Goal: Information Seeking & Learning: Learn about a topic

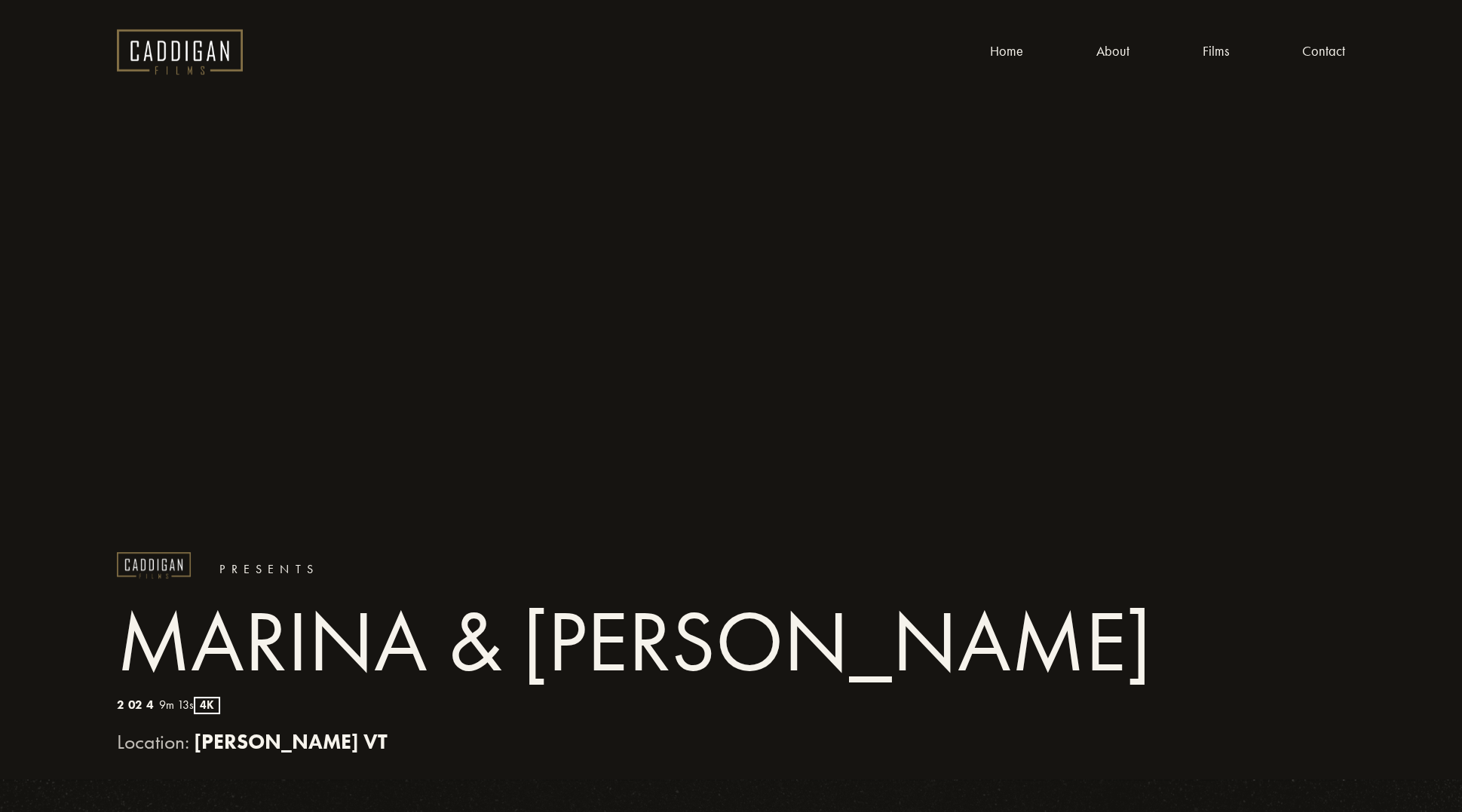
click at [1211, 50] on link "Films" at bounding box center [1215, 51] width 26 height 23
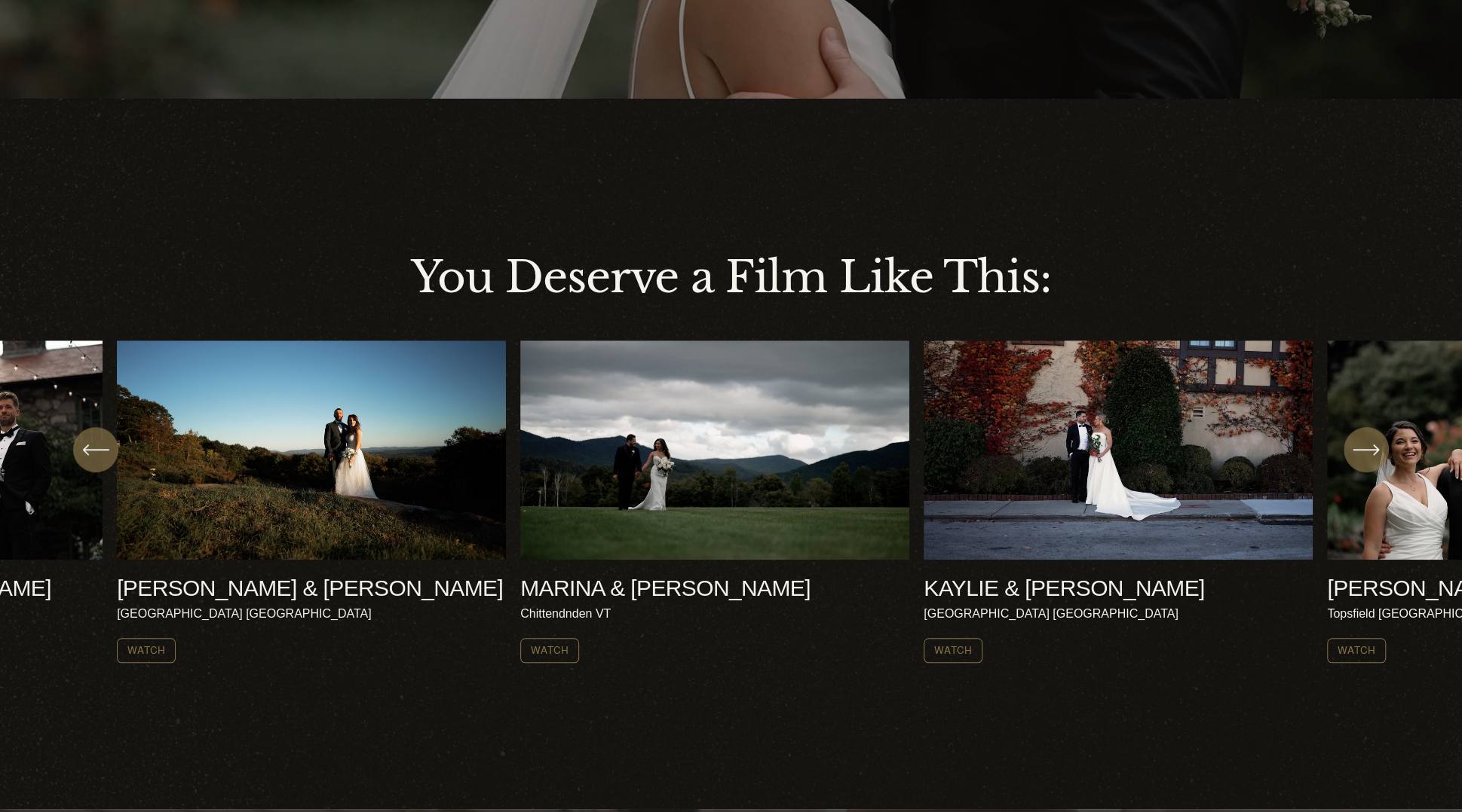
scroll to position [603, 0]
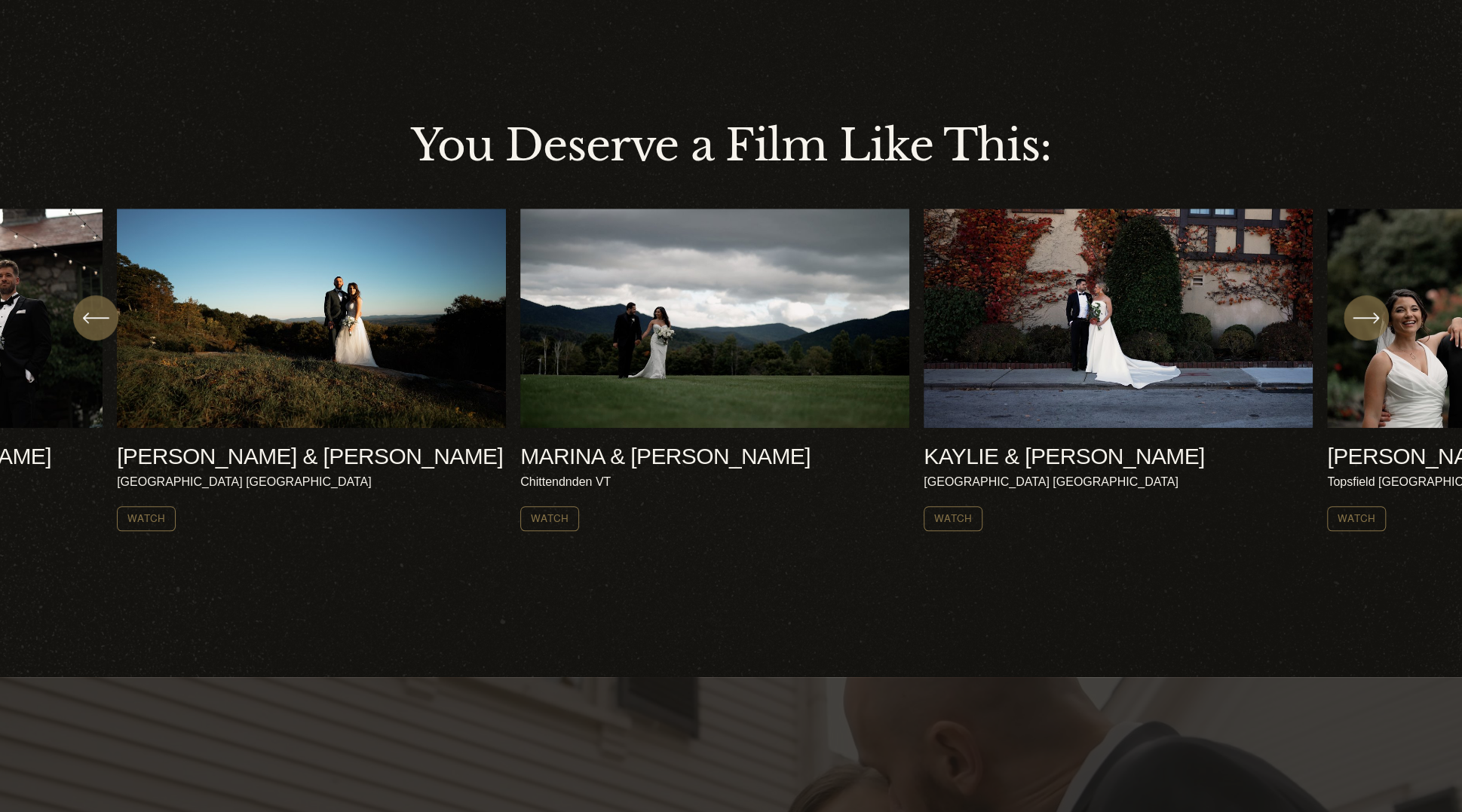
click at [1364, 323] on icon "\a \a \a Next\a \a" at bounding box center [1366, 318] width 27 height 27
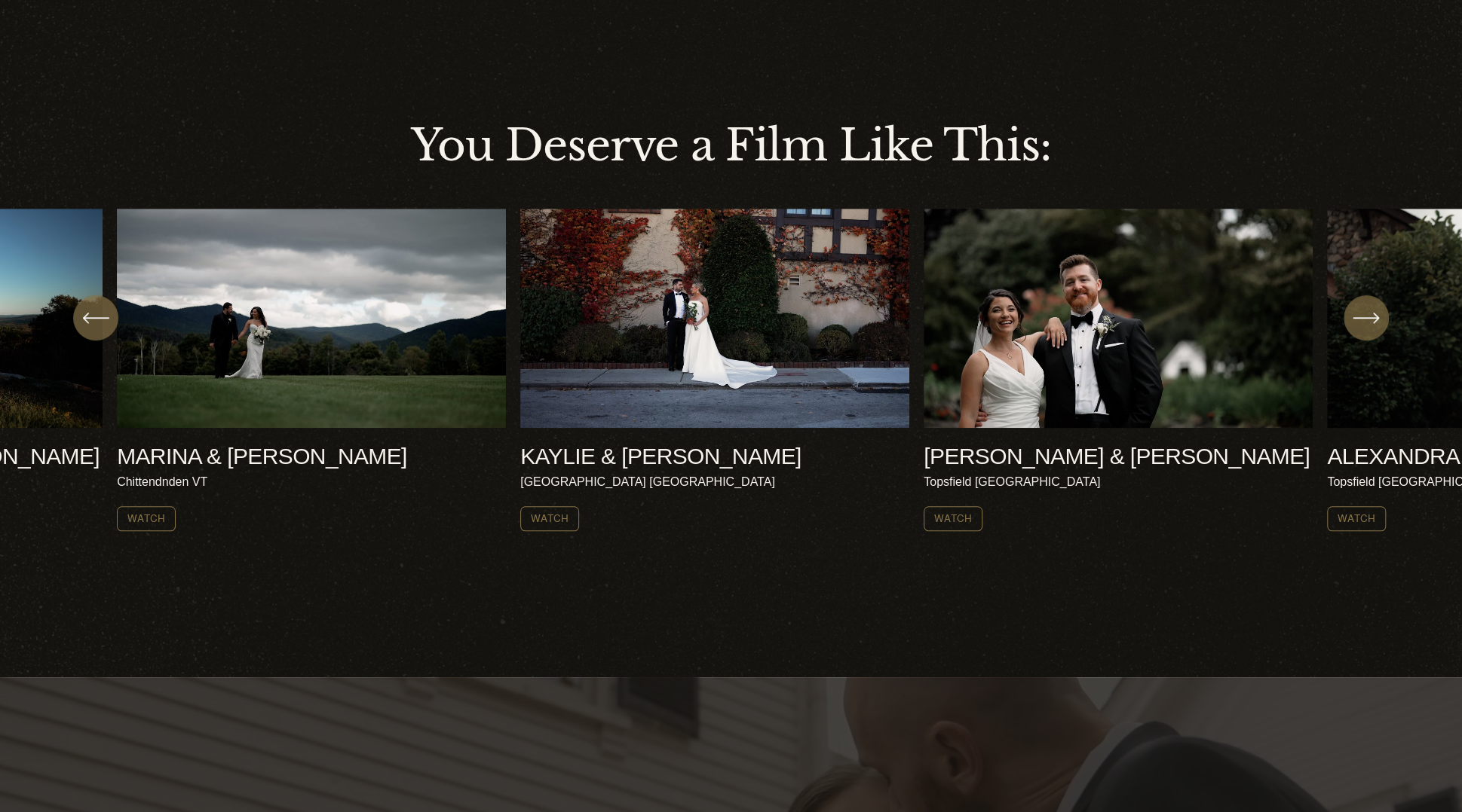
click at [1364, 323] on icon "\a \a \a Next\a \a" at bounding box center [1366, 318] width 27 height 27
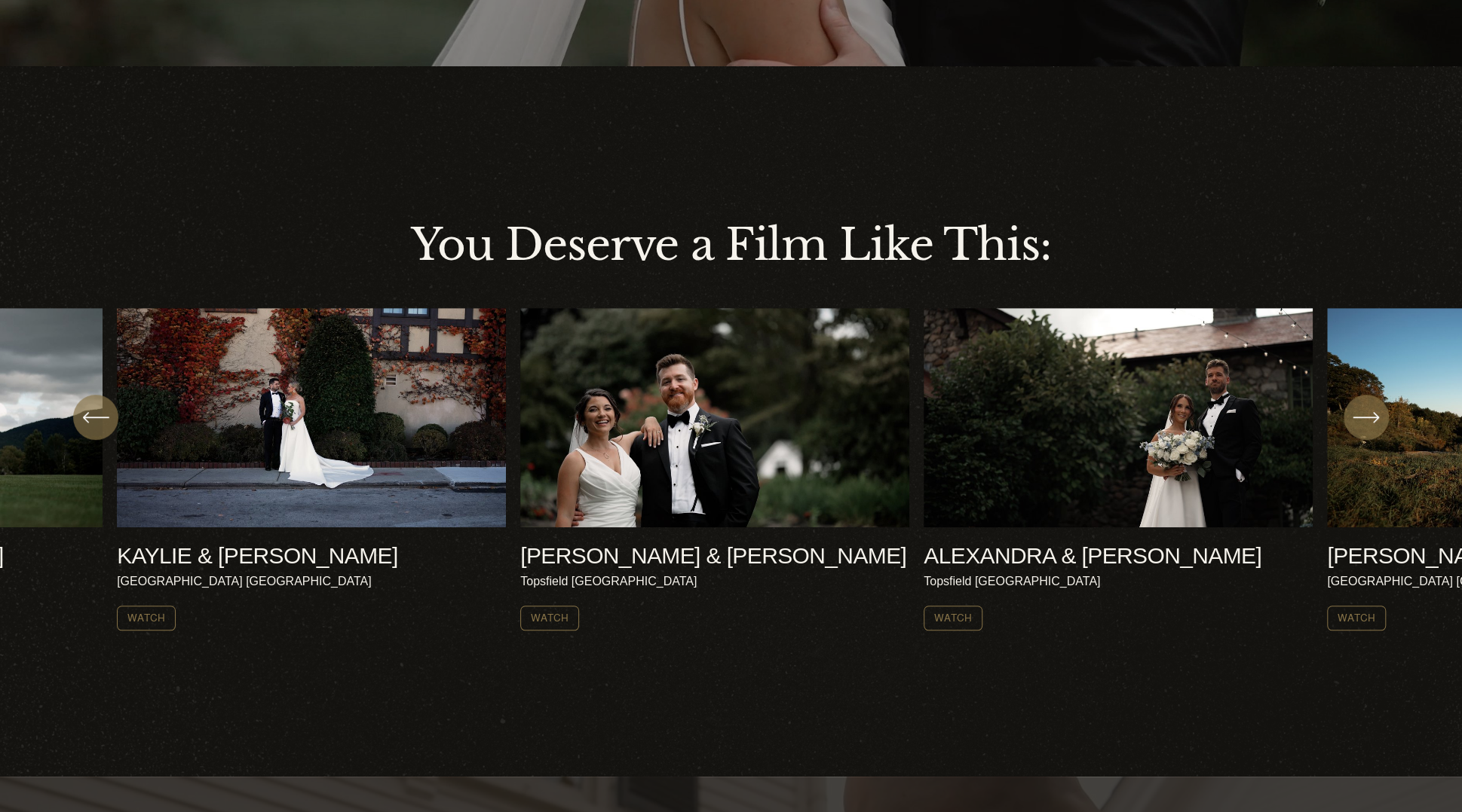
scroll to position [527, 0]
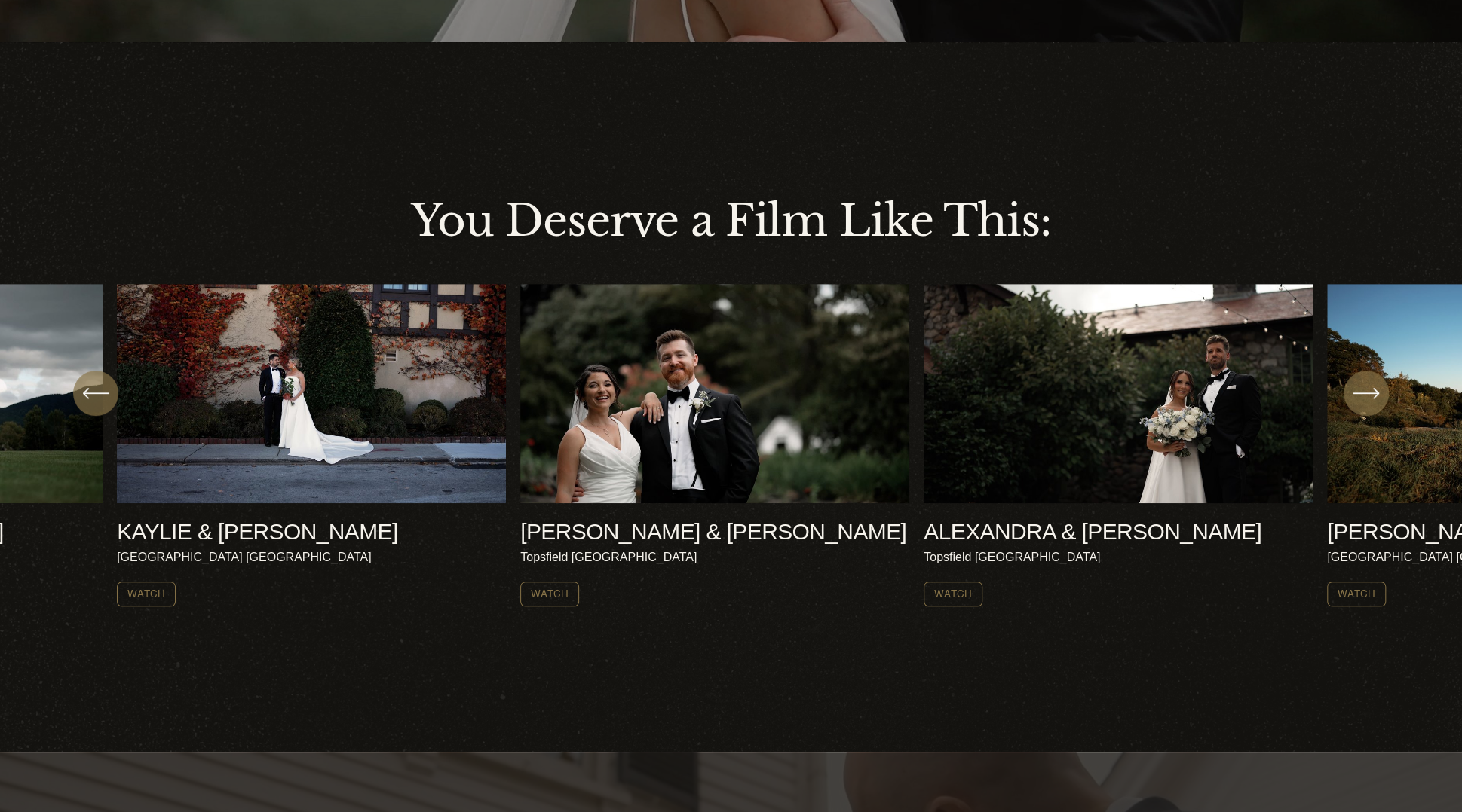
click at [668, 378] on ul "AMY & NICK Harrisville NH Watch" at bounding box center [731, 445] width 1228 height 322
click at [547, 607] on link "Watch" at bounding box center [549, 594] width 59 height 25
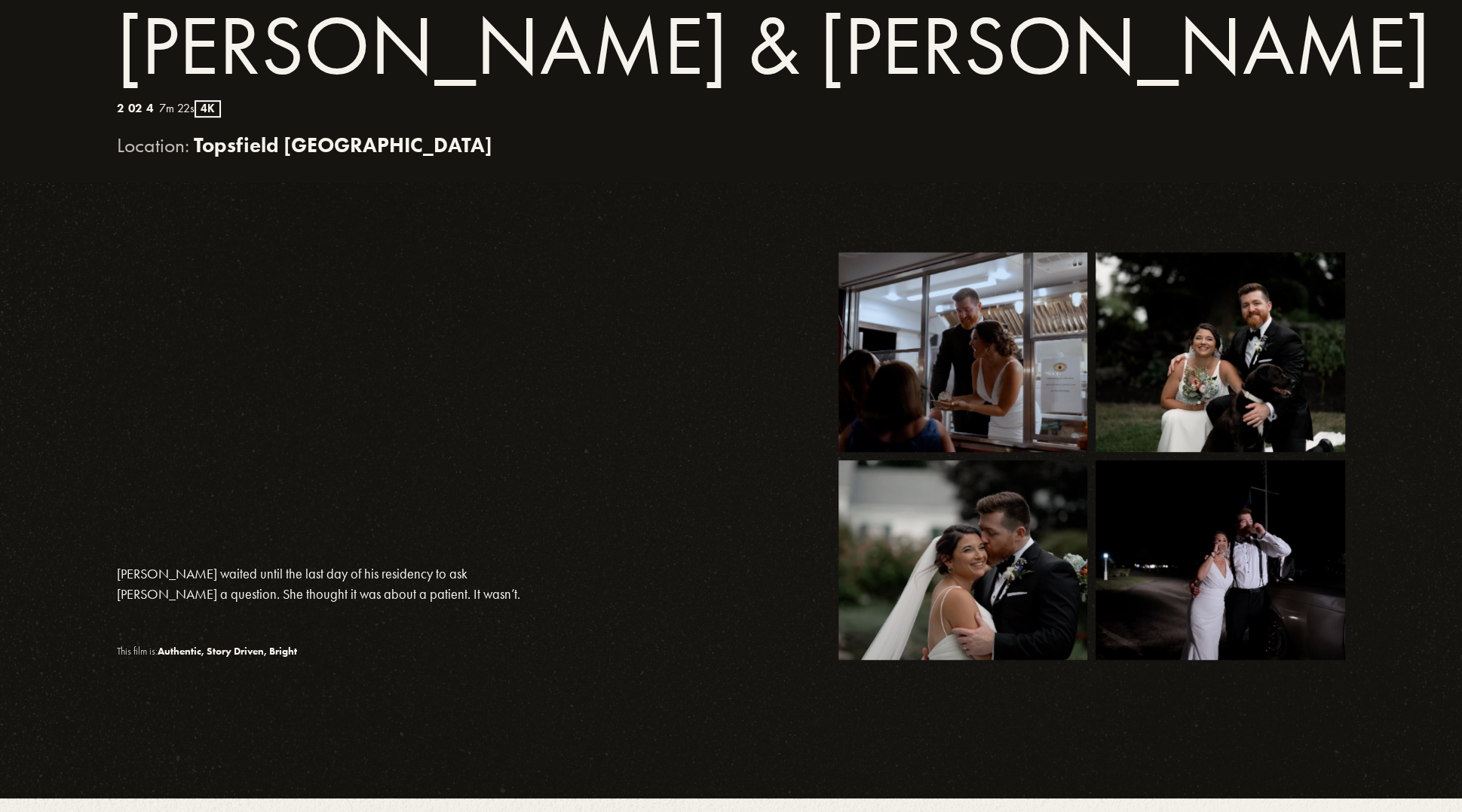
scroll to position [754, 0]
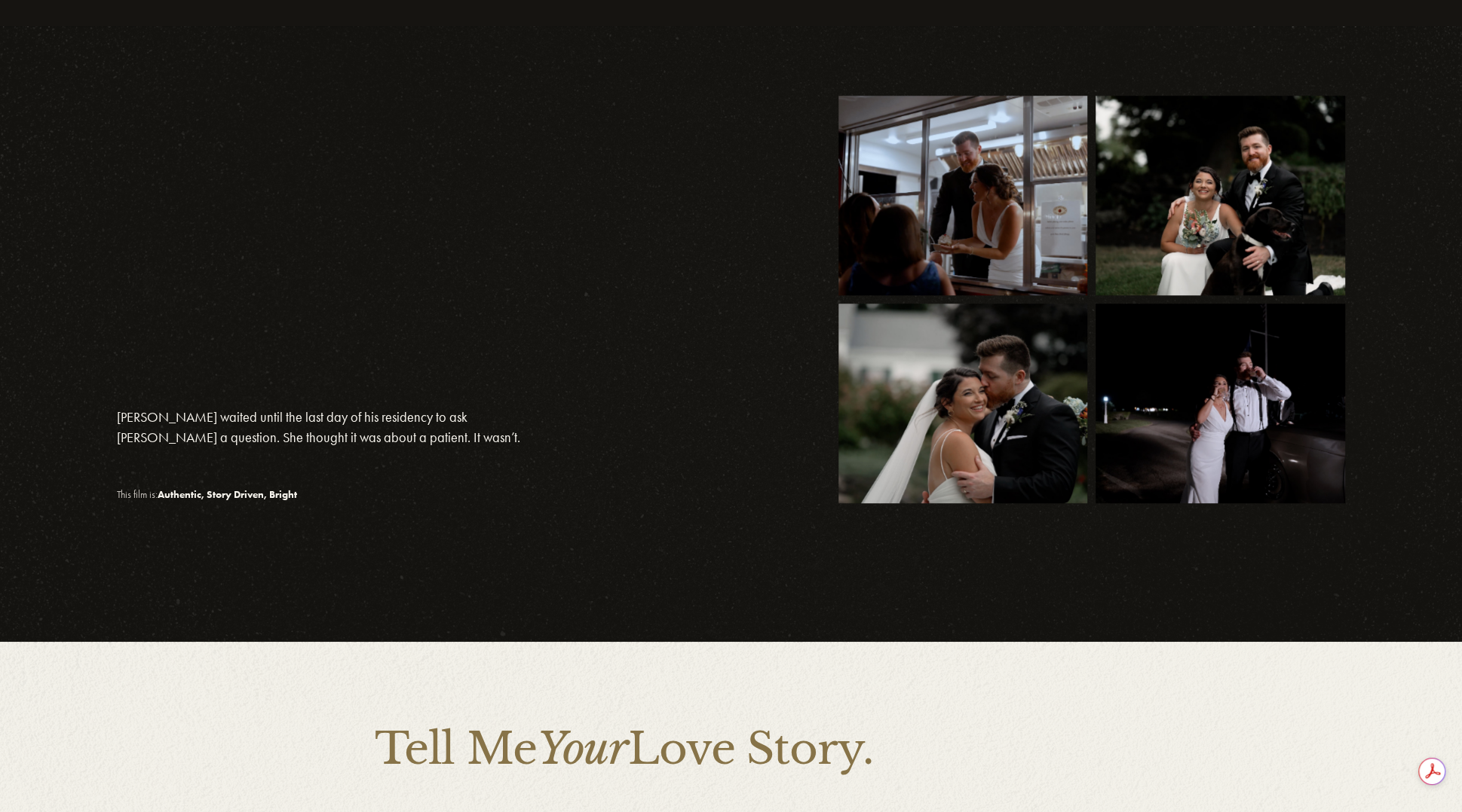
click at [959, 218] on div at bounding box center [963, 195] width 250 height 199
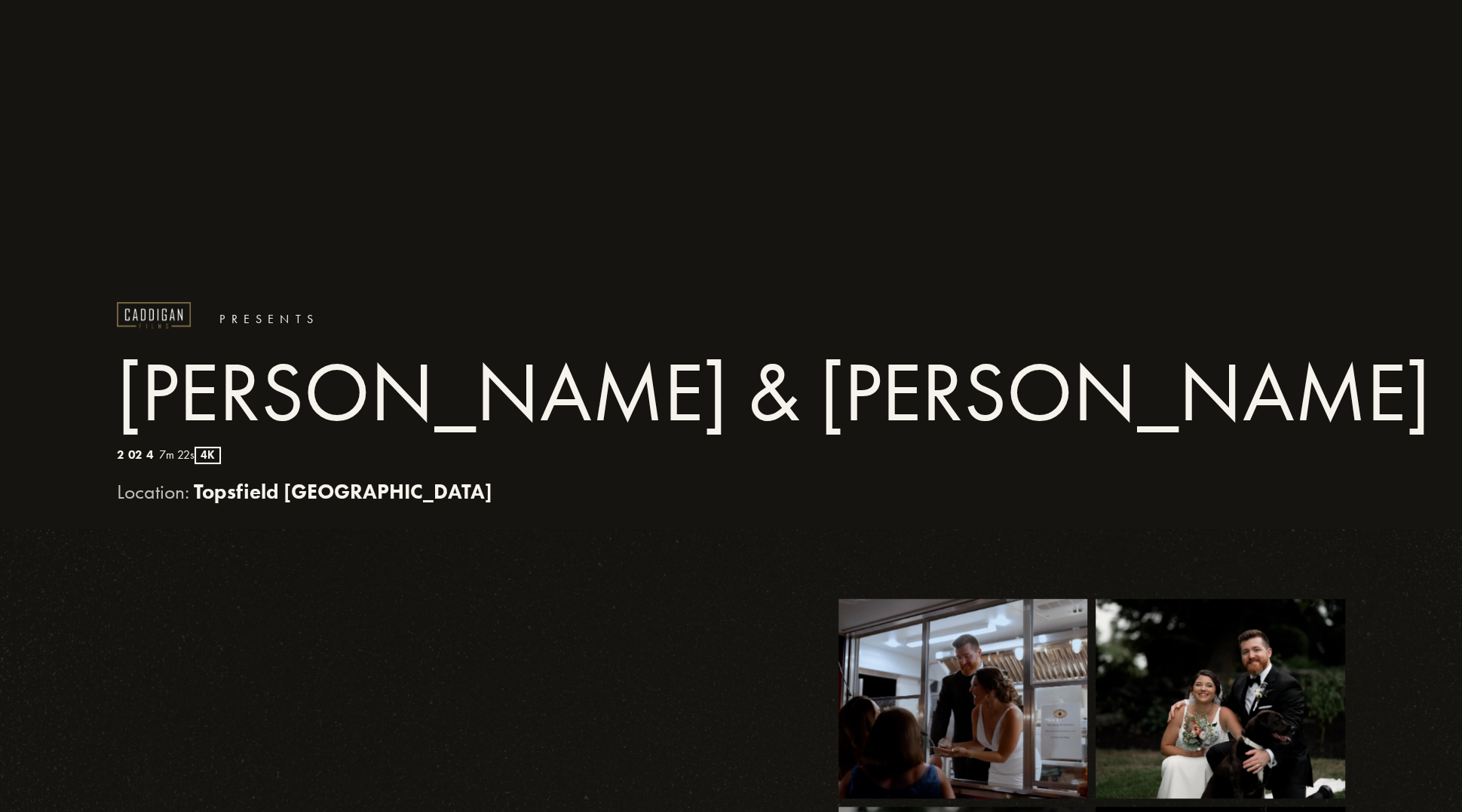
scroll to position [0, 0]
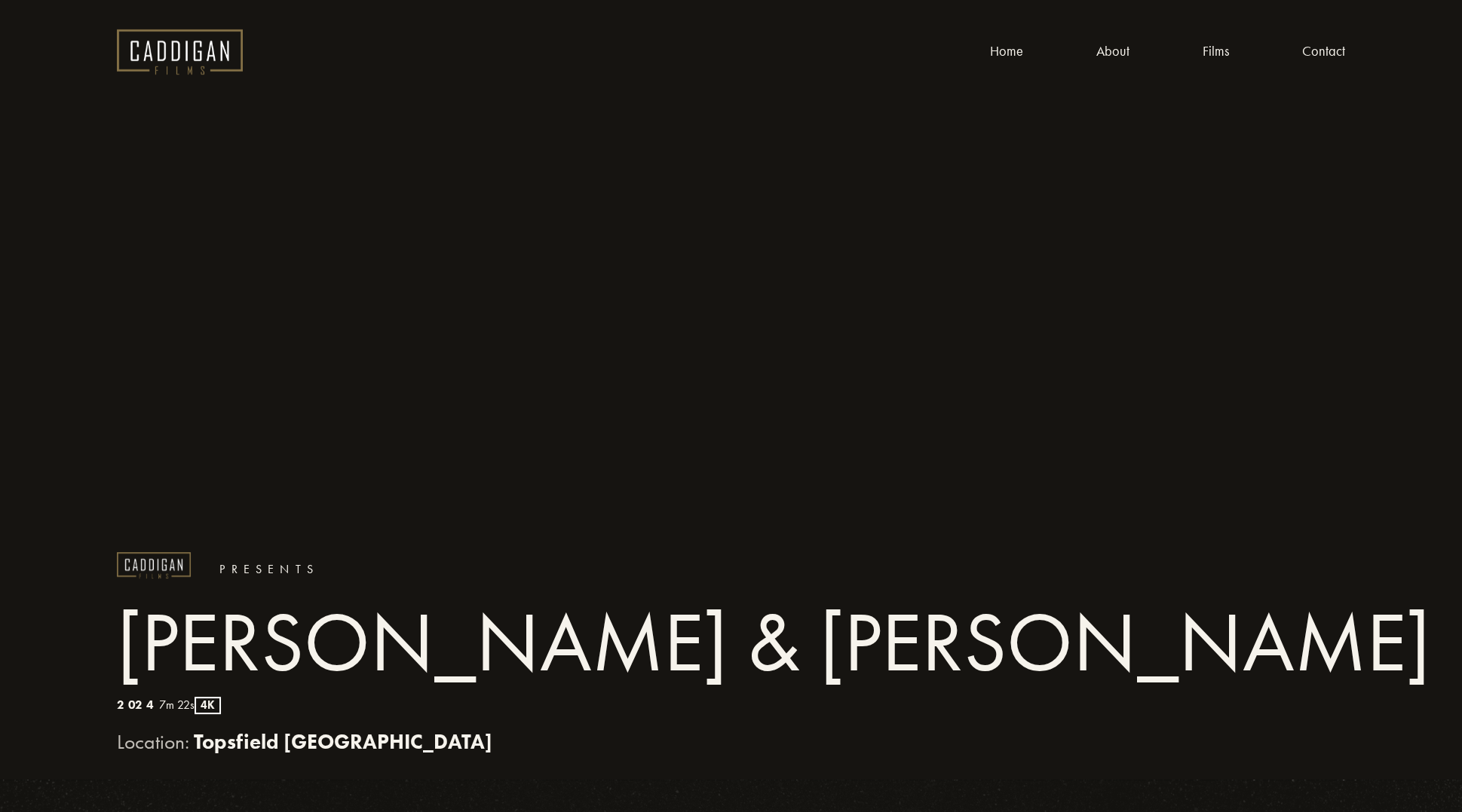
click at [1112, 49] on link "About" at bounding box center [1112, 51] width 33 height 23
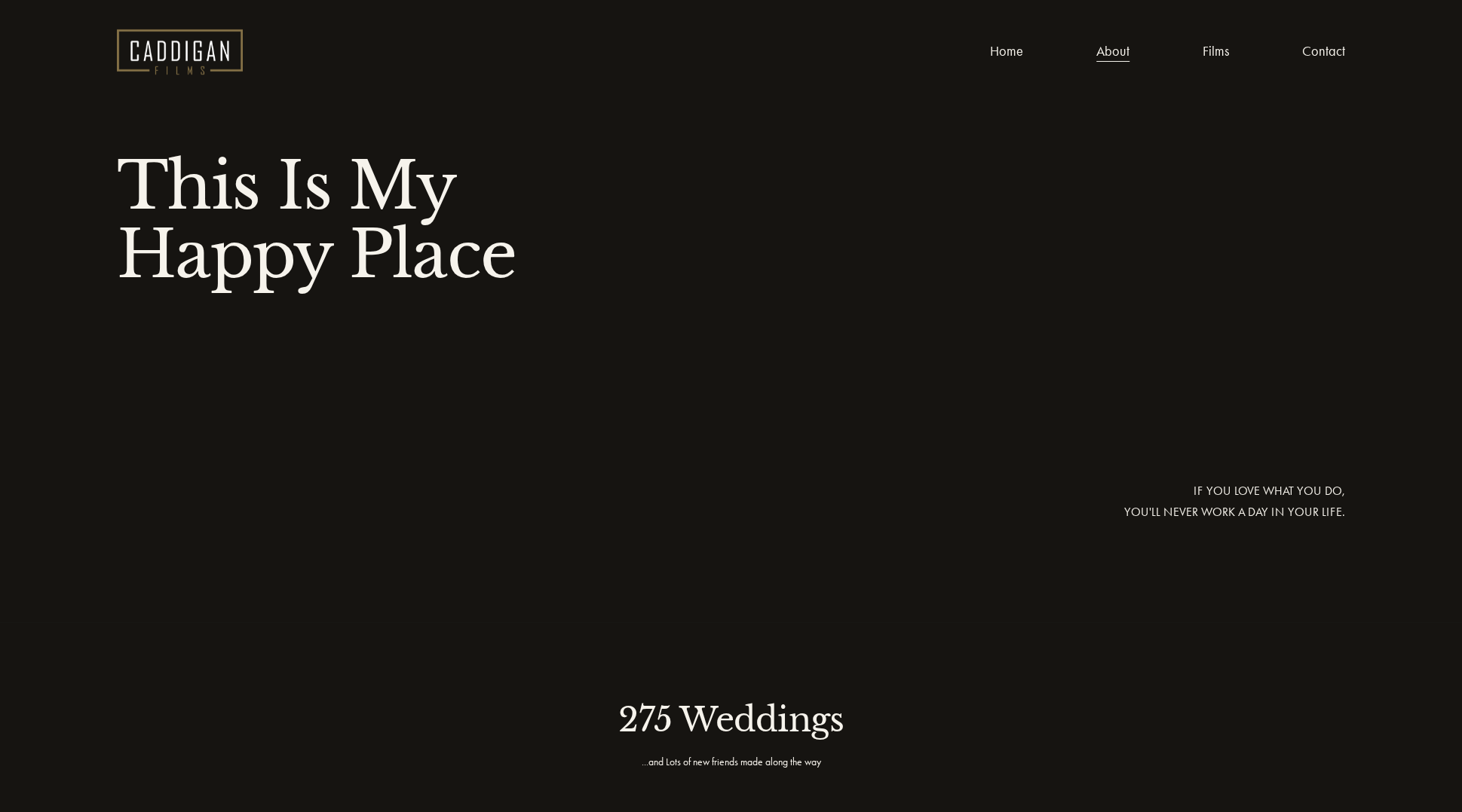
click at [1216, 56] on link "Films" at bounding box center [1215, 51] width 26 height 23
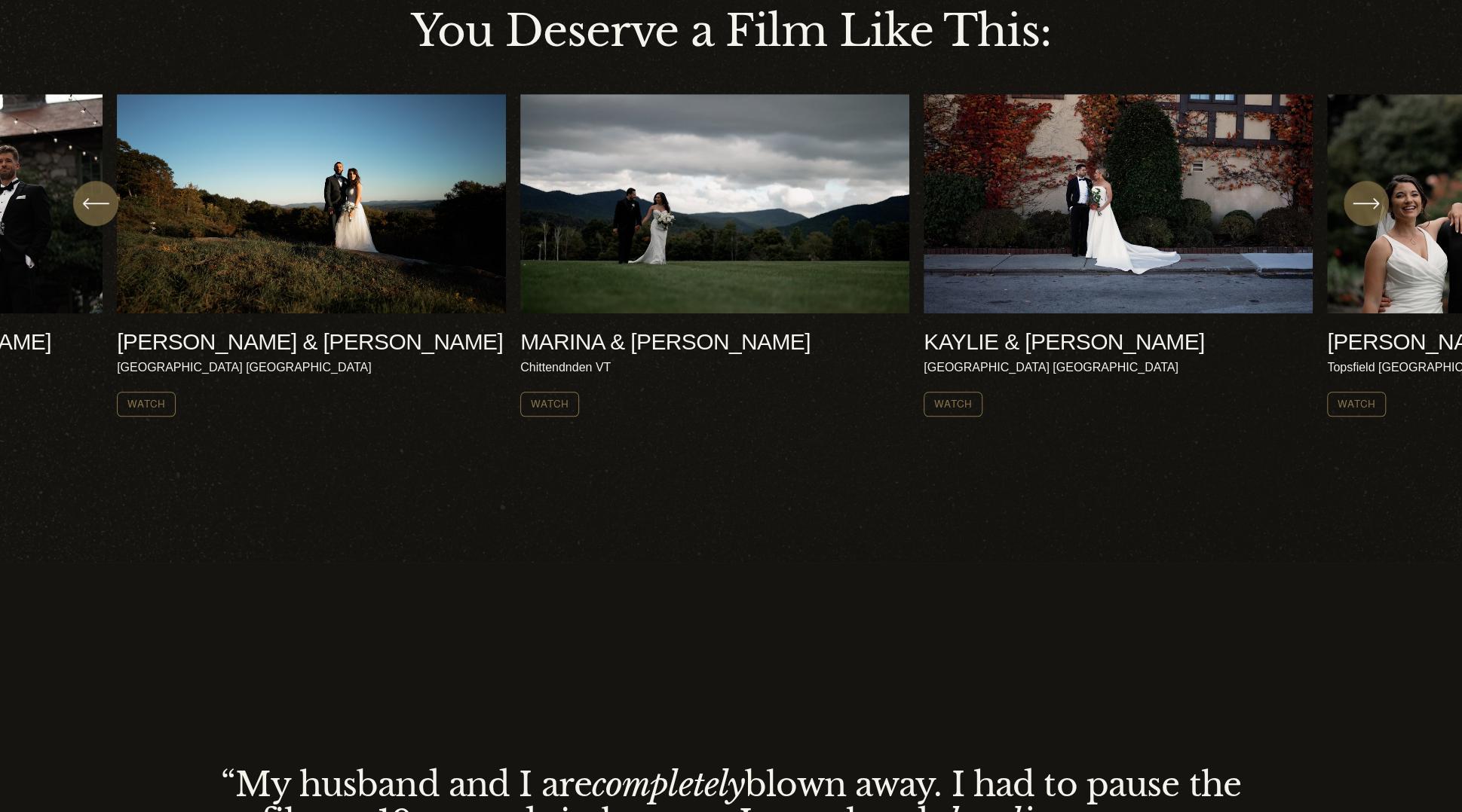
scroll to position [603, 0]
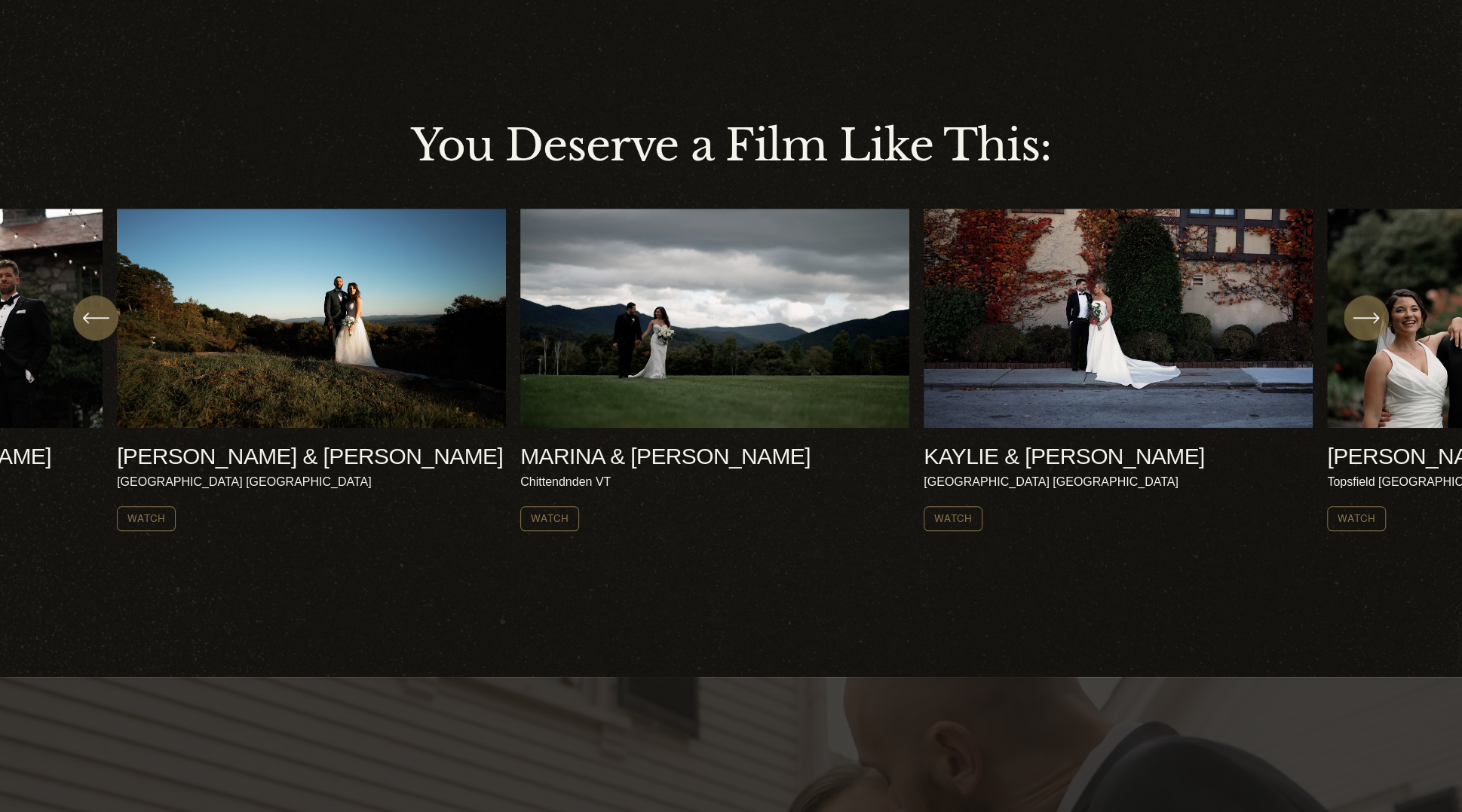
click at [1372, 332] on icon "\a \a \a Next\a \a" at bounding box center [1366, 318] width 27 height 27
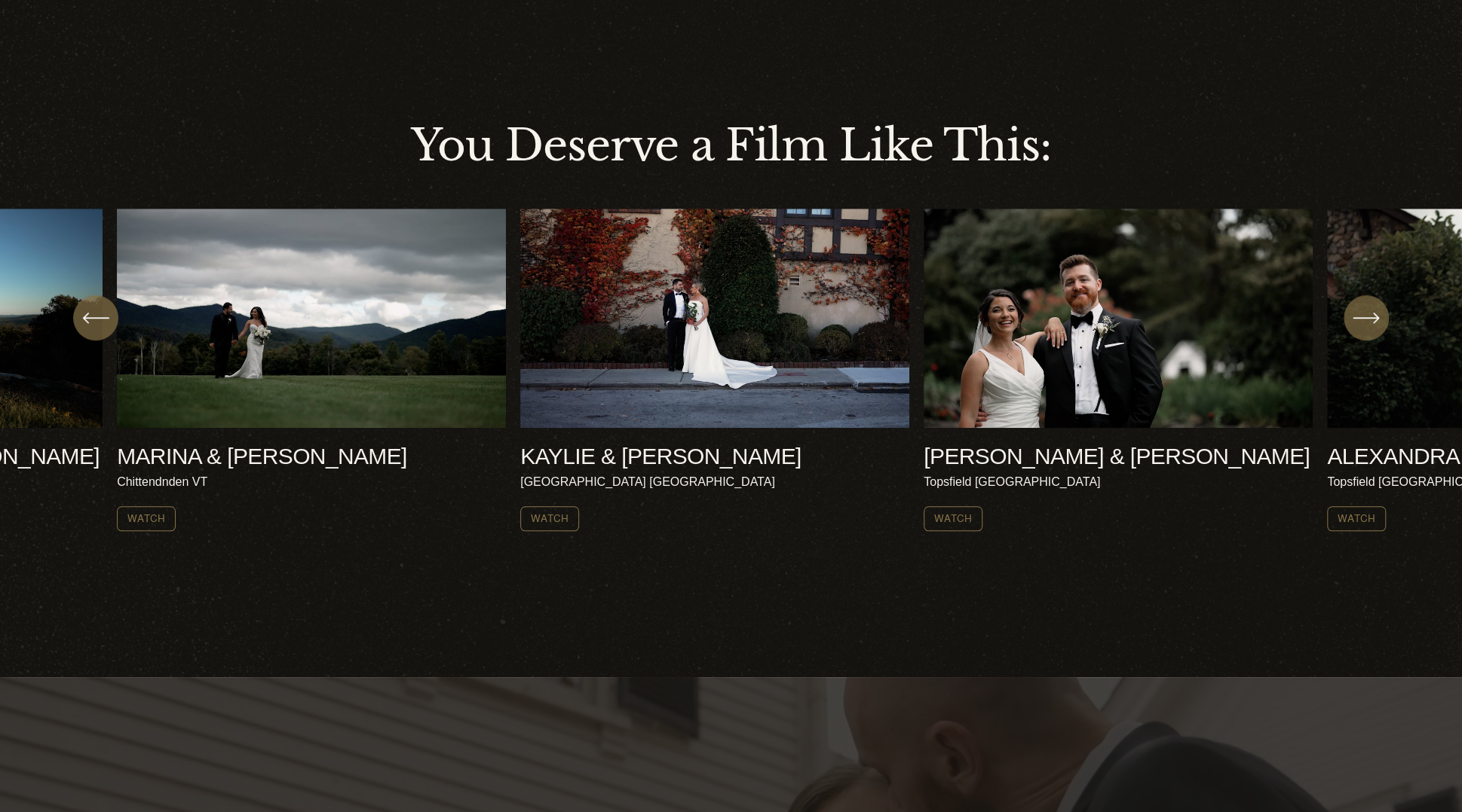
click at [1363, 329] on icon "\a \a \a Next\a \a" at bounding box center [1366, 318] width 27 height 27
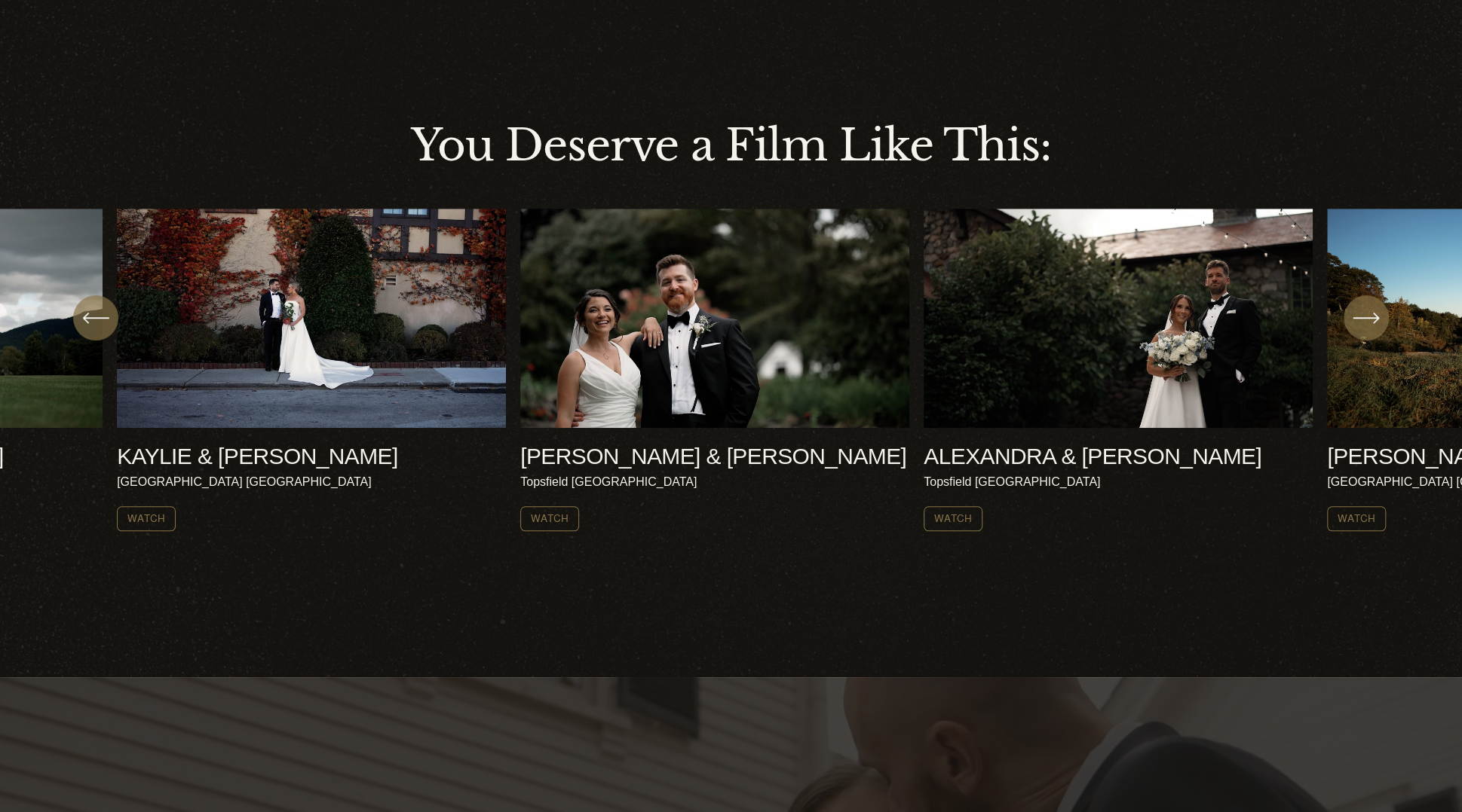
click at [1363, 329] on icon "\a \a \a Next\a \a" at bounding box center [1366, 318] width 27 height 27
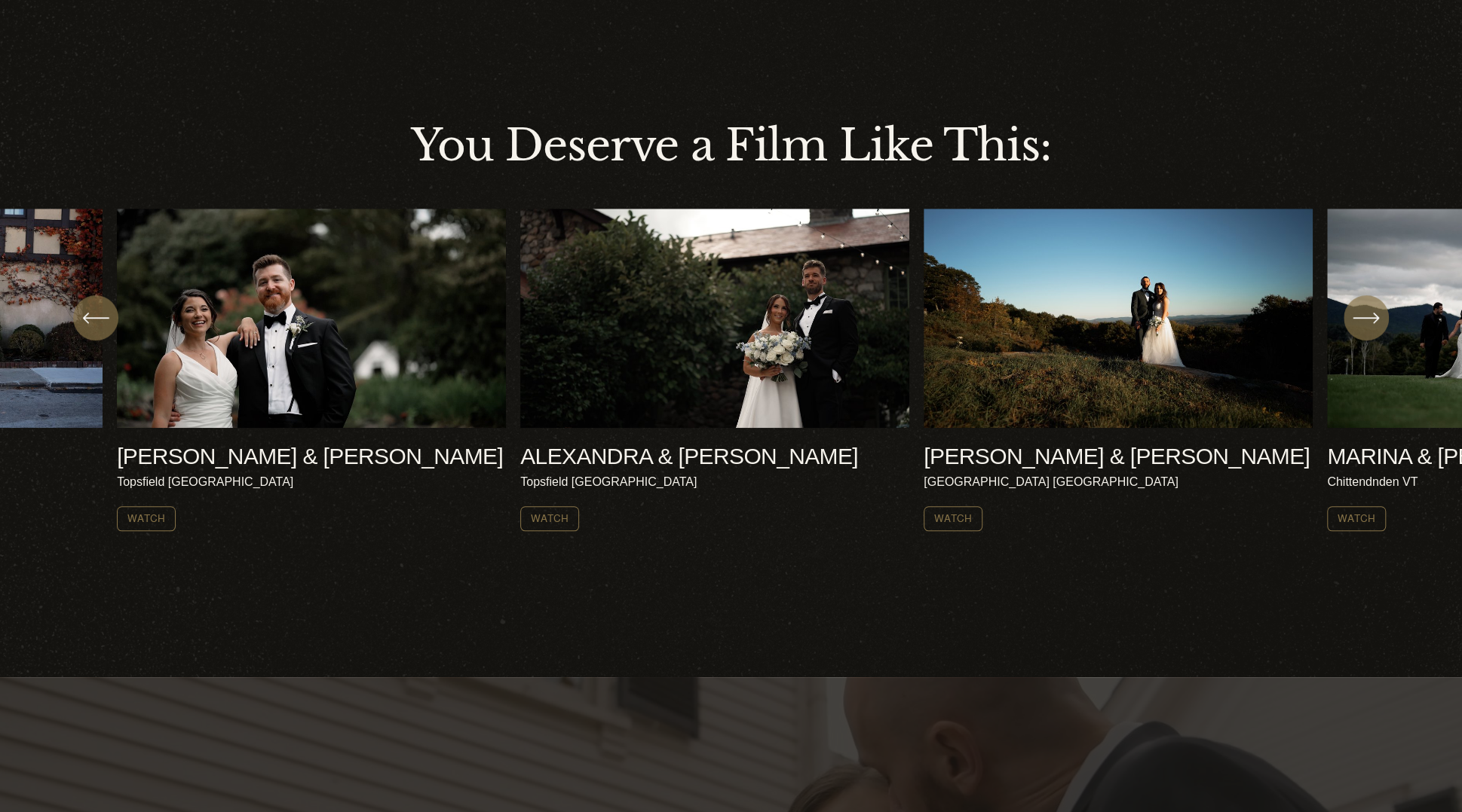
click at [1363, 329] on icon "\a \a \a Next\a \a" at bounding box center [1366, 318] width 27 height 27
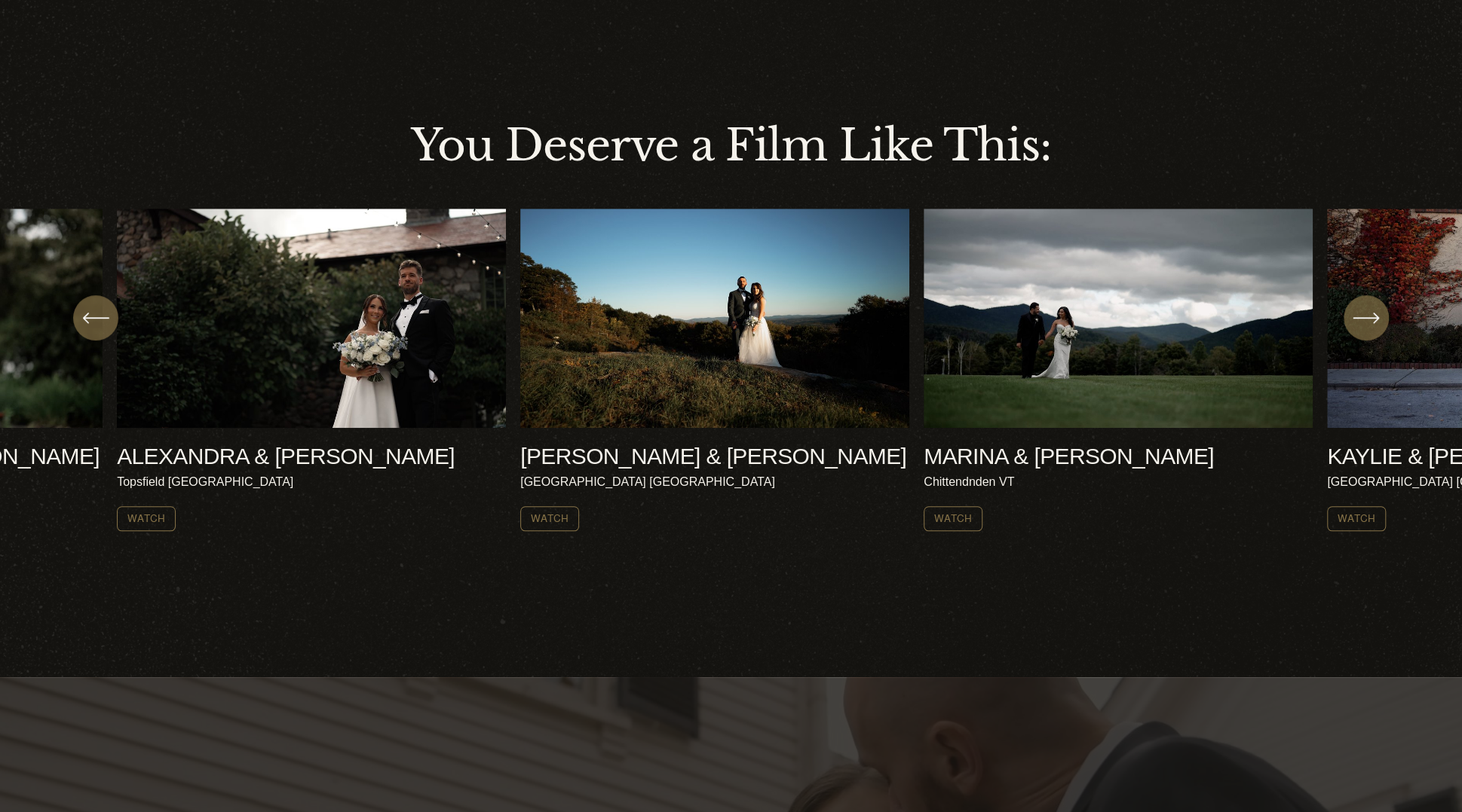
click at [1359, 329] on icon "\a \a \a Next\a \a" at bounding box center [1366, 318] width 27 height 27
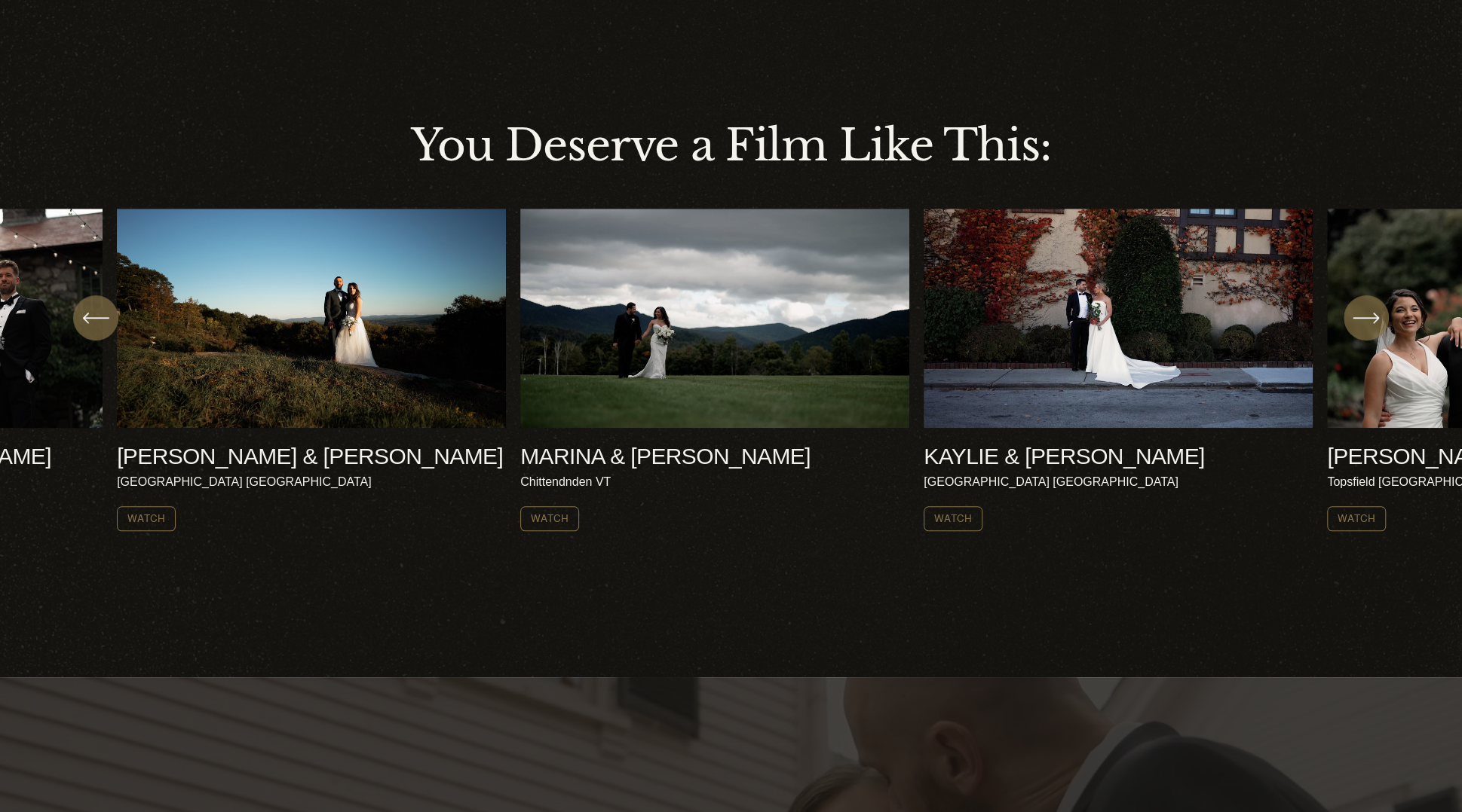
click at [1359, 328] on icon "\a \a \a Next\a \a" at bounding box center [1366, 318] width 27 height 27
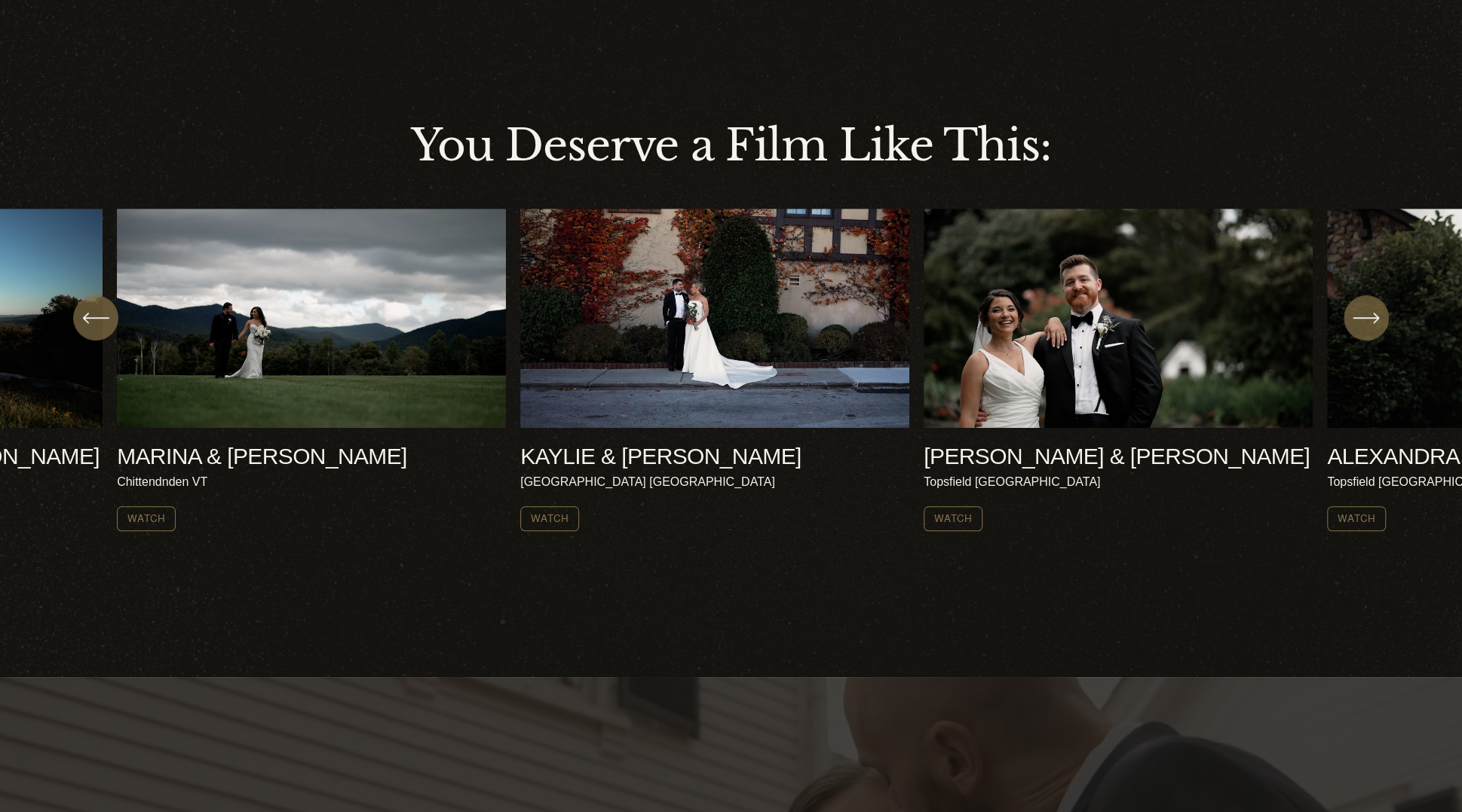
click at [1359, 328] on icon "\a \a \a Next\a \a" at bounding box center [1366, 318] width 27 height 27
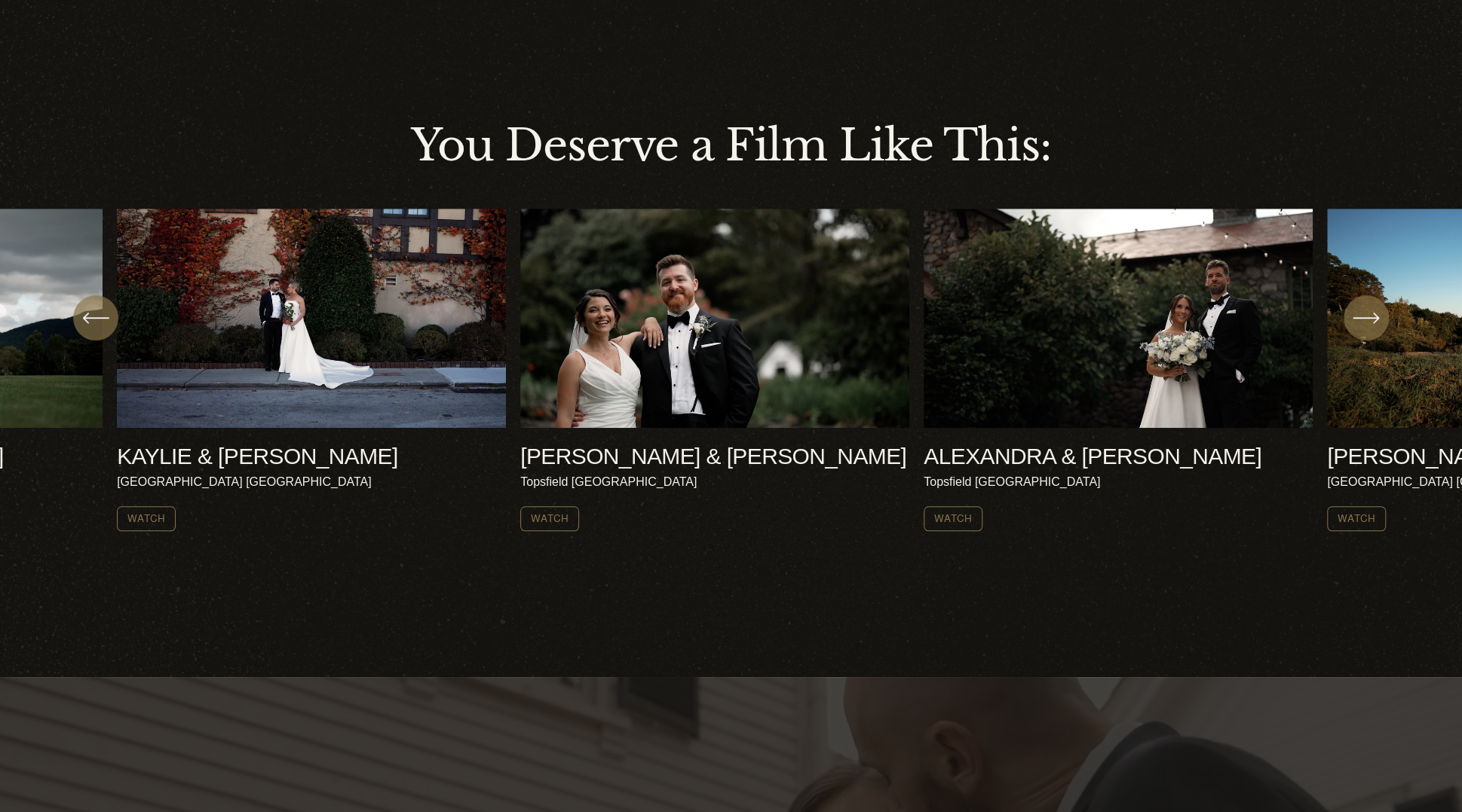
click at [1359, 328] on icon "\a \a \a Next\a \a" at bounding box center [1366, 318] width 27 height 27
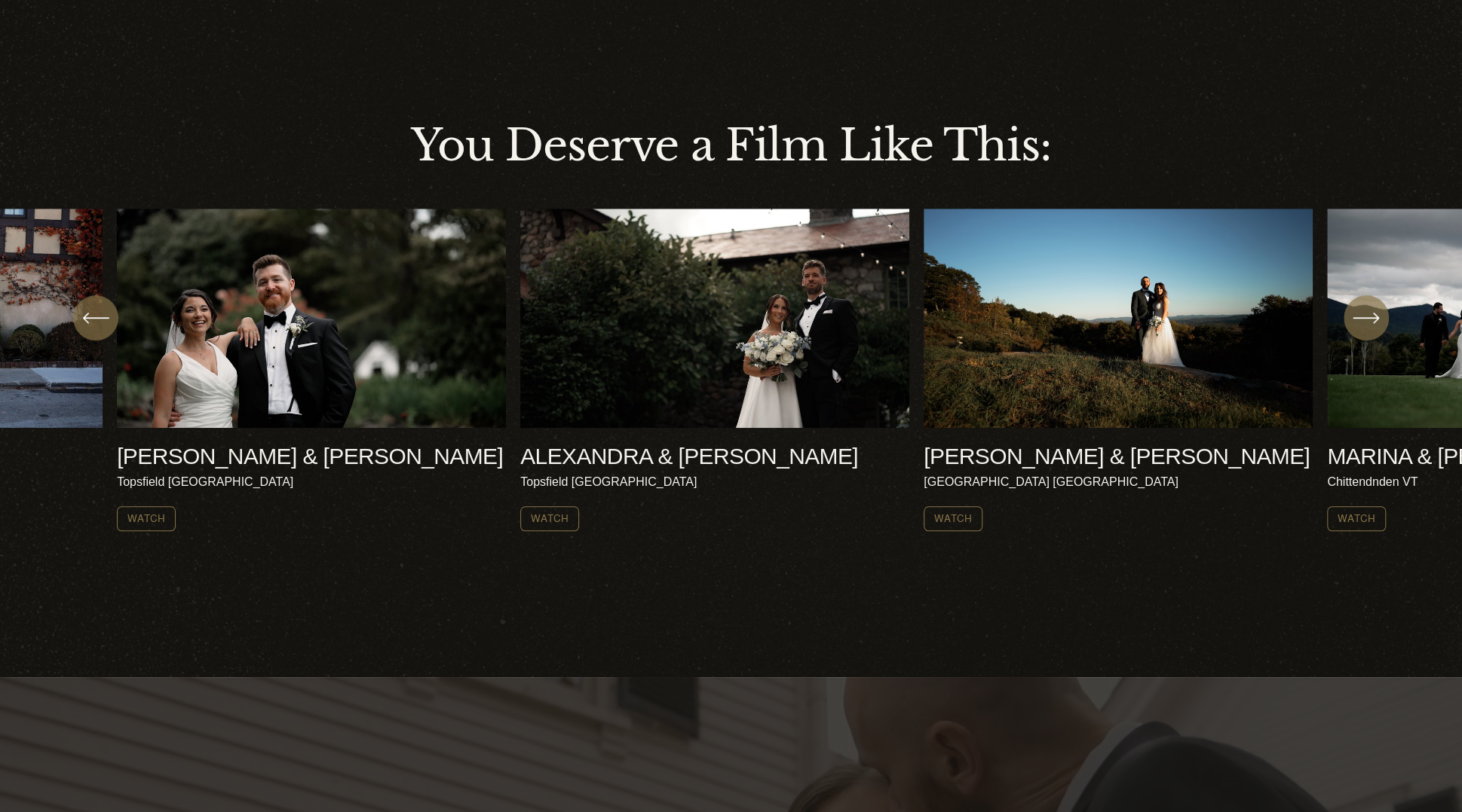
click at [1359, 328] on icon "\a \a \a Next\a \a" at bounding box center [1366, 318] width 27 height 27
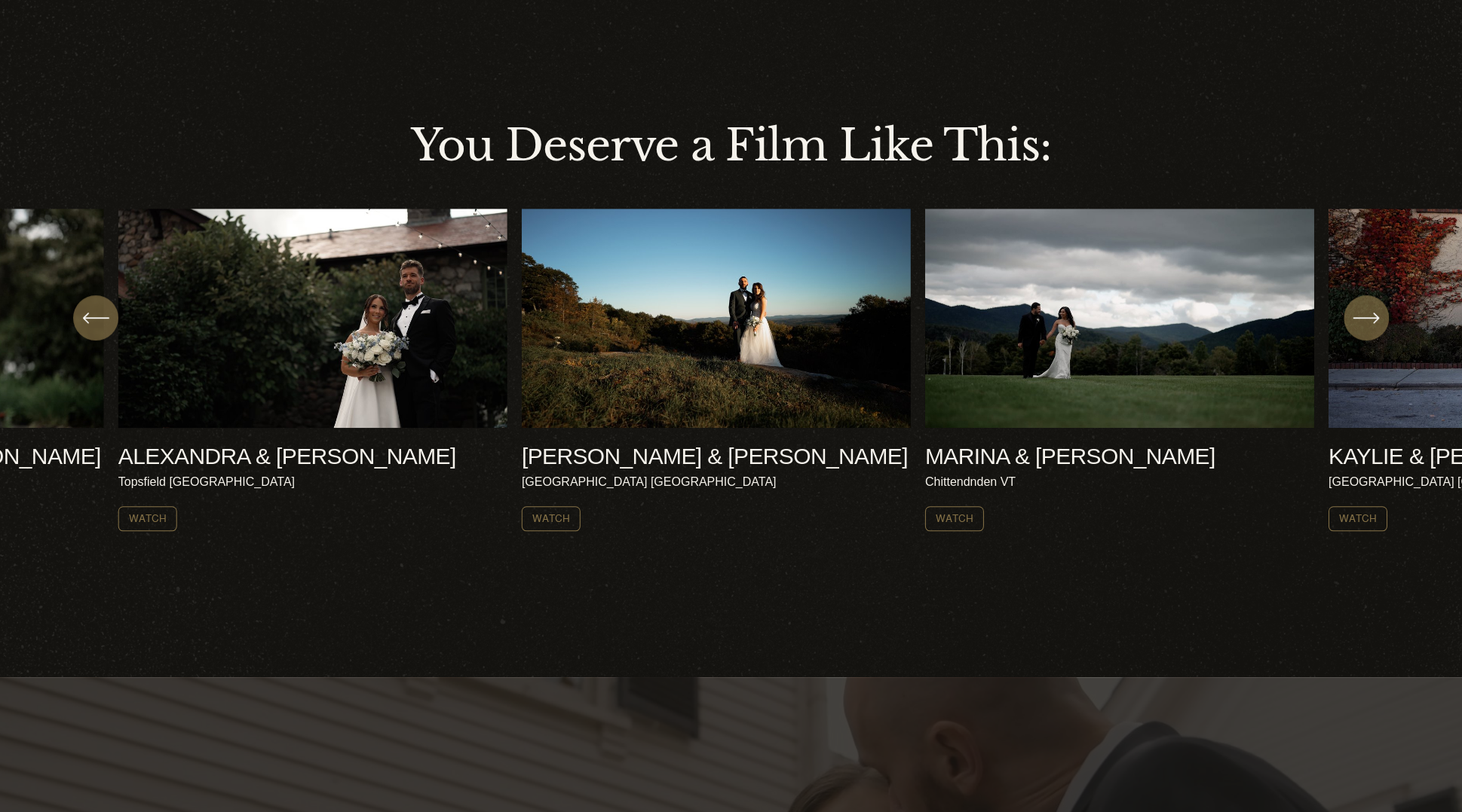
click at [1358, 327] on icon "\a \a \a Next\a \a" at bounding box center [1366, 318] width 27 height 27
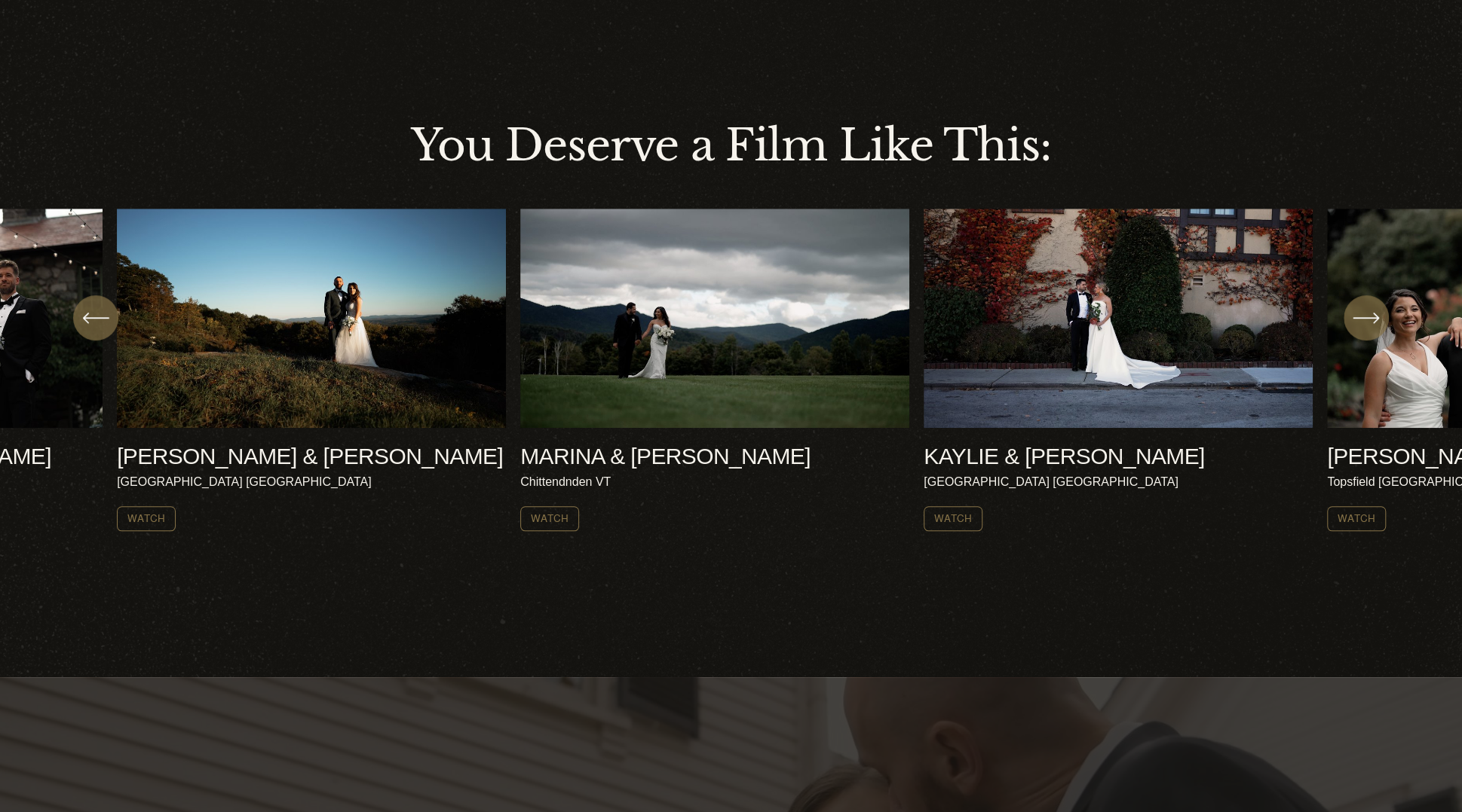
click at [1358, 327] on icon "\a \a \a Next\a \a" at bounding box center [1366, 318] width 27 height 27
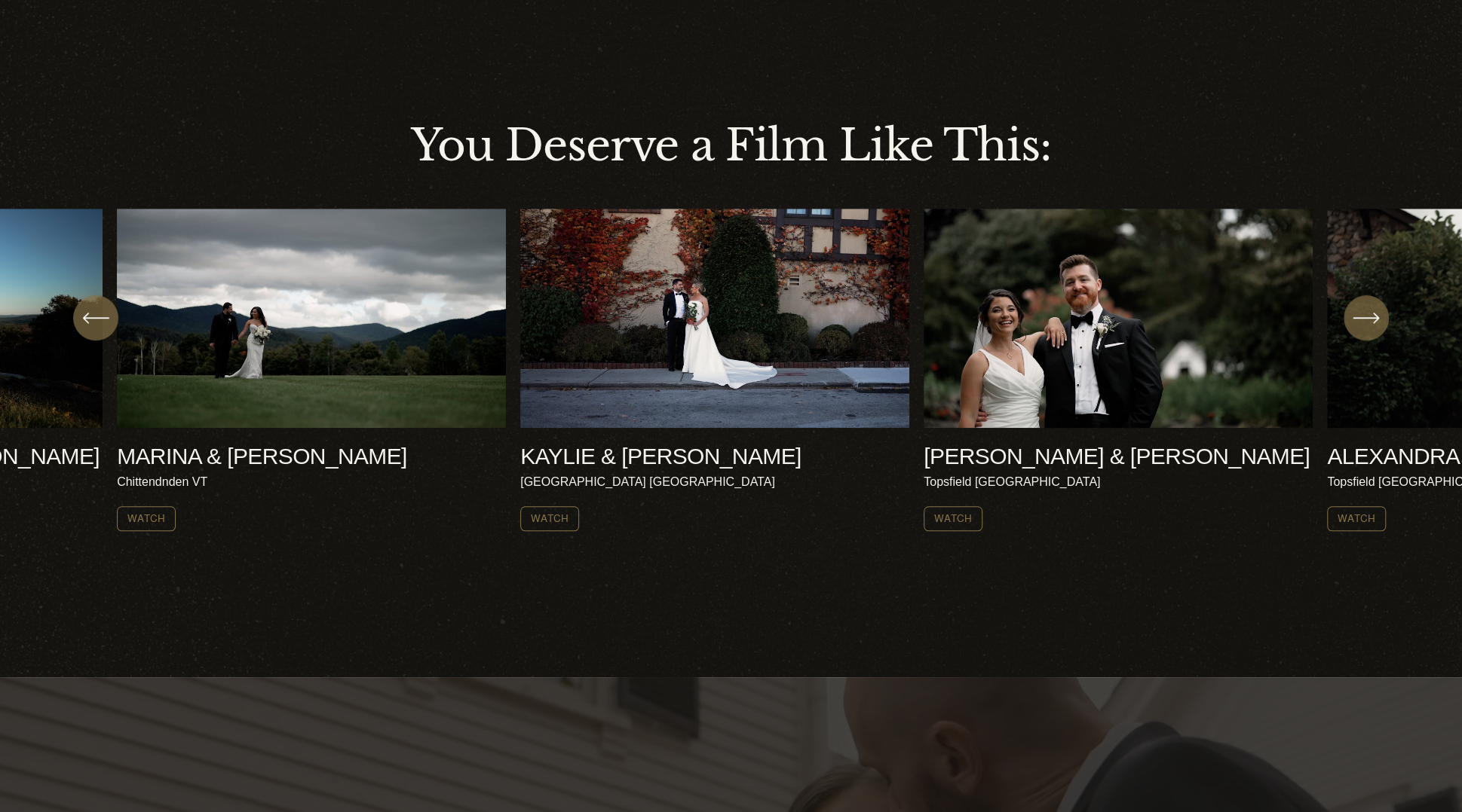
click at [1358, 327] on icon "\a \a \a Next\a \a" at bounding box center [1366, 318] width 27 height 27
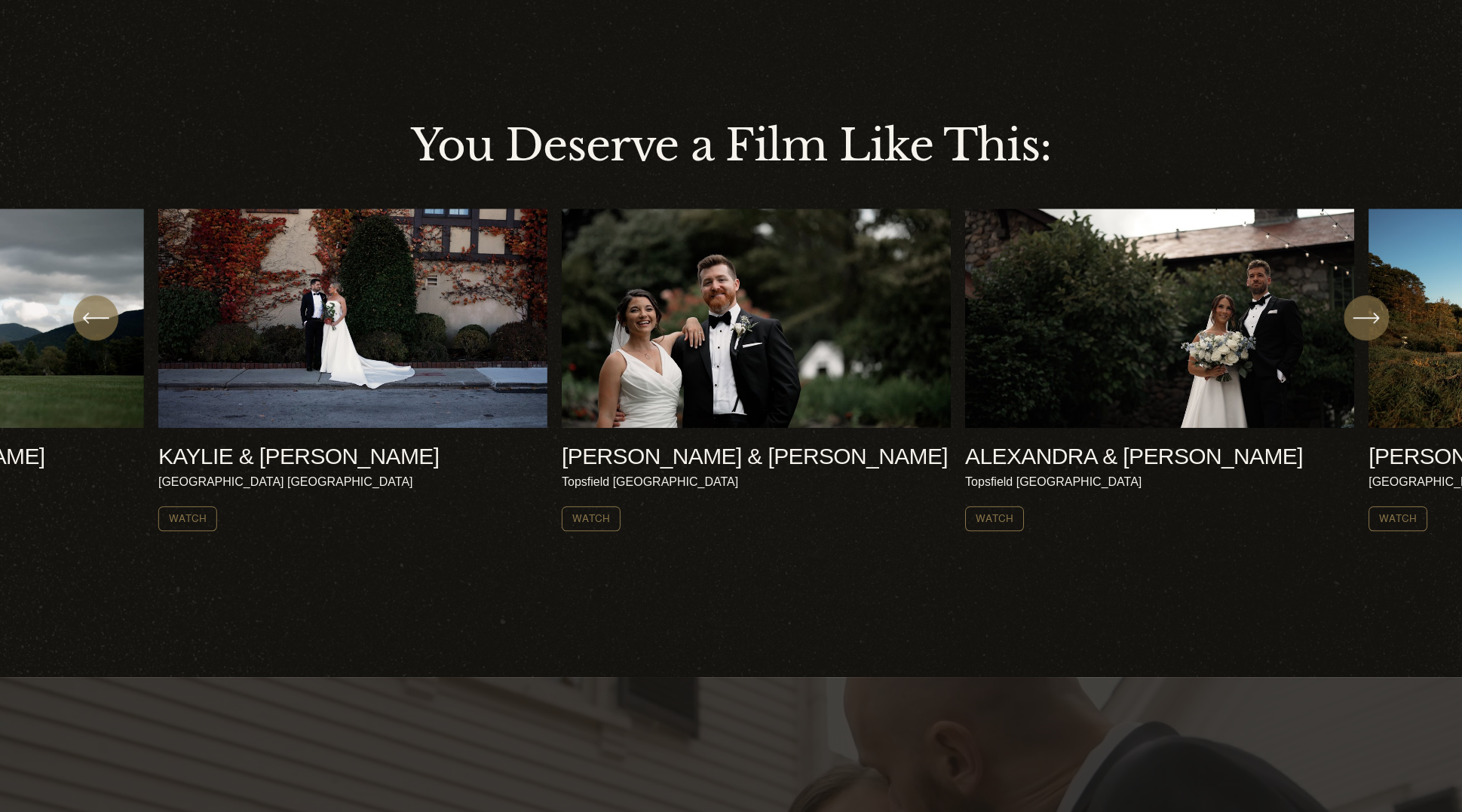
click at [1358, 327] on icon "\a \a \a Next\a \a" at bounding box center [1366, 318] width 27 height 27
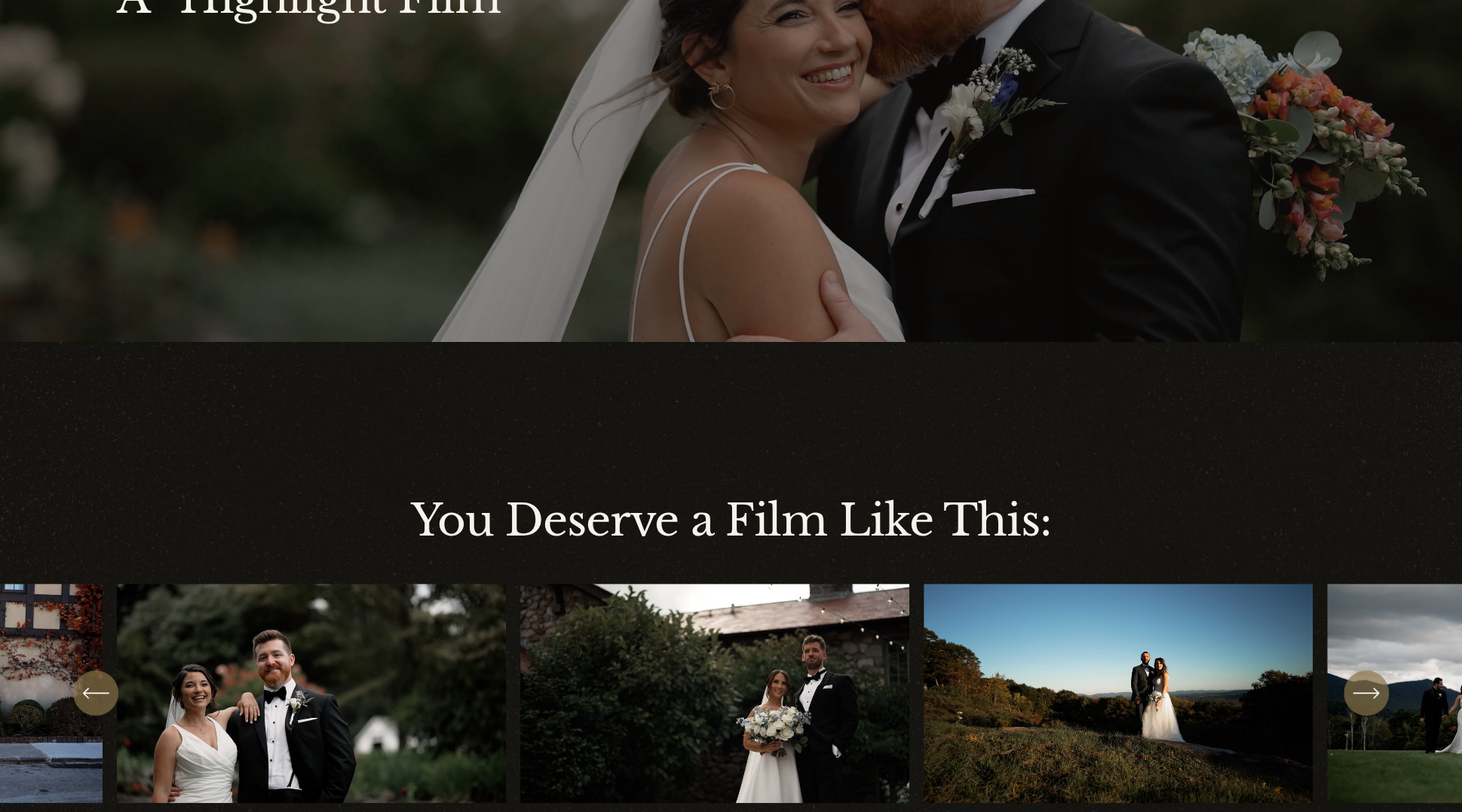
scroll to position [0, 0]
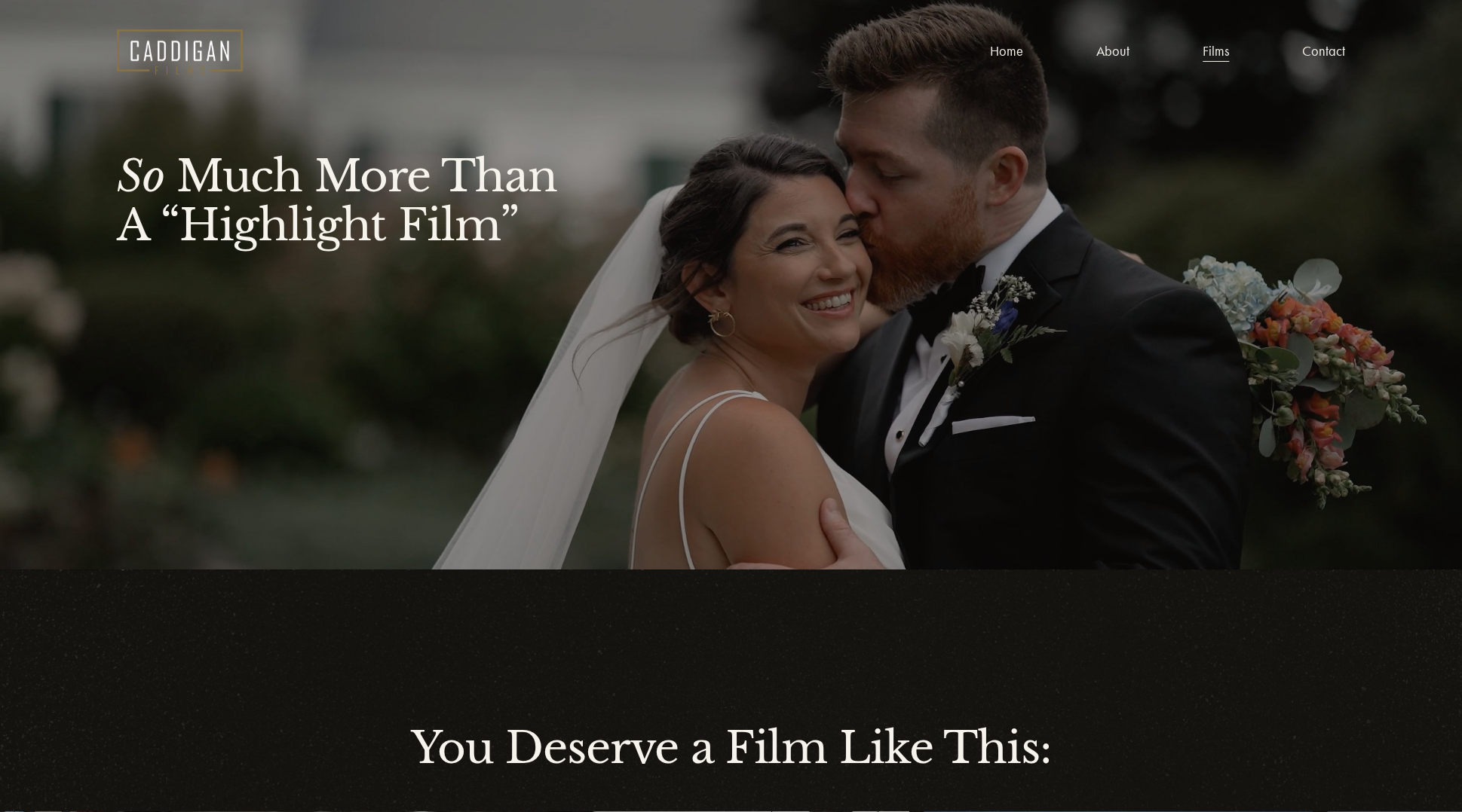
click at [1314, 49] on link "Contact" at bounding box center [1324, 51] width 43 height 23
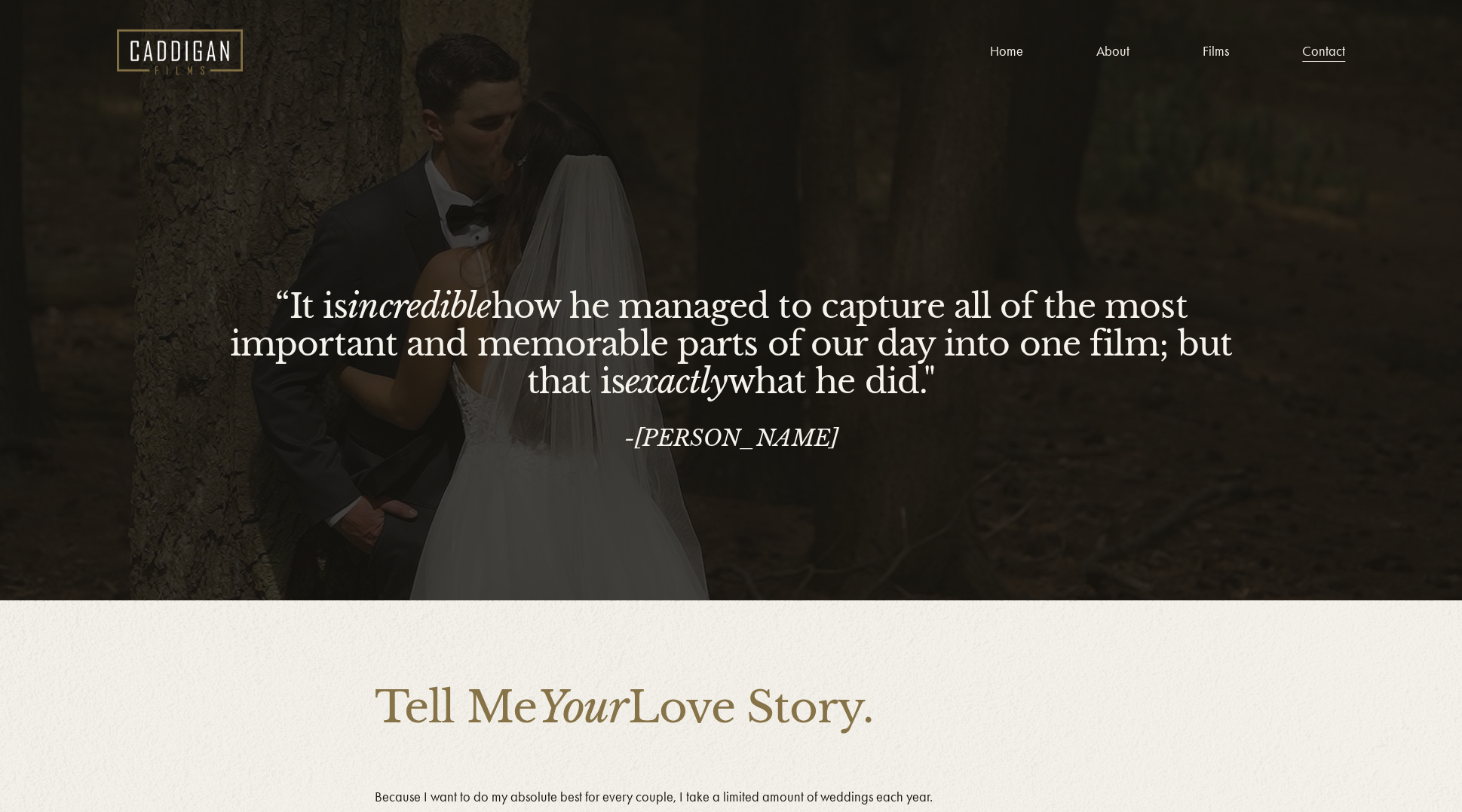
click at [202, 52] on img at bounding box center [180, 51] width 126 height 45
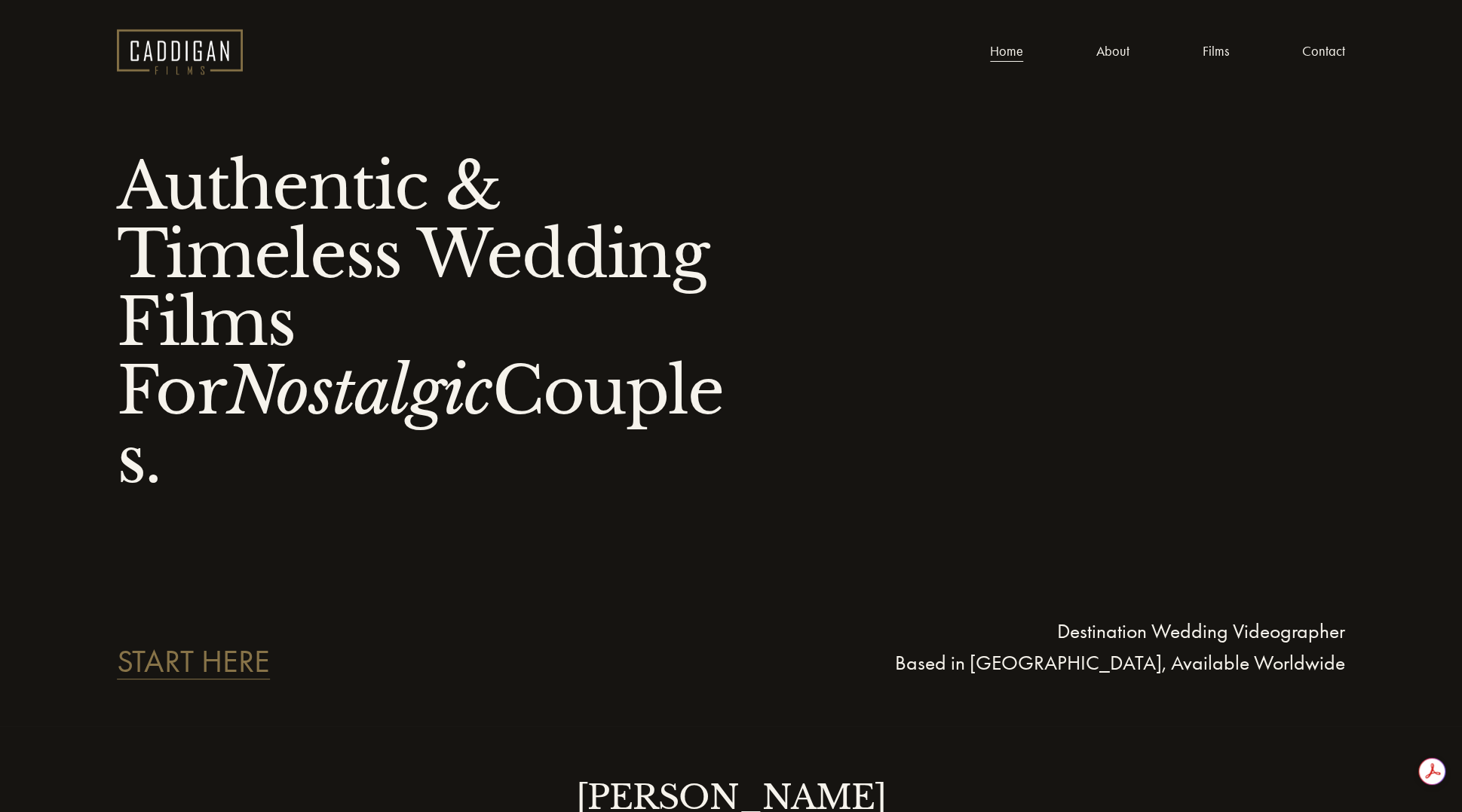
click at [182, 646] on link "START HERE" at bounding box center [194, 661] width 153 height 32
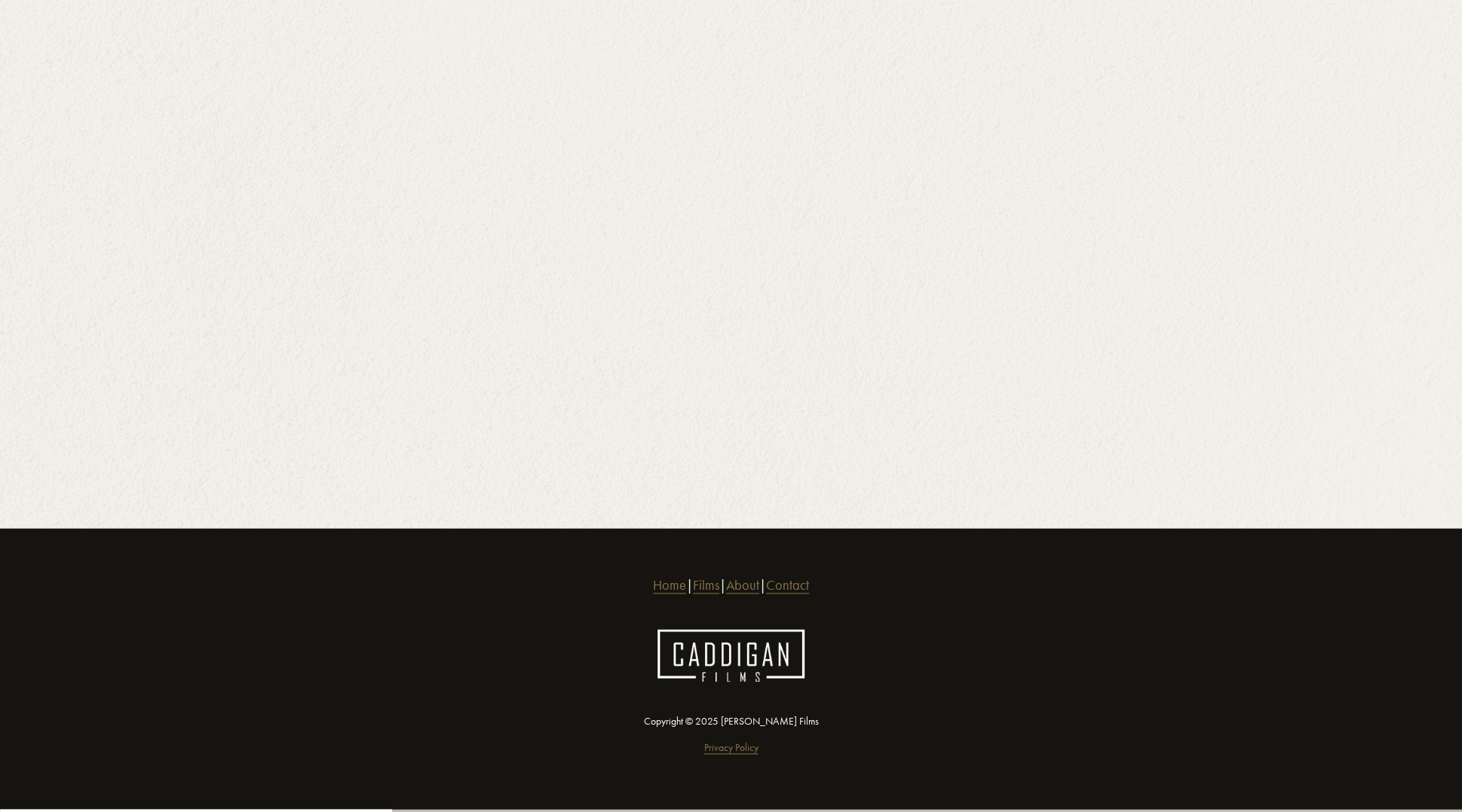
scroll to position [1033, 0]
